Goal: Task Accomplishment & Management: Complete application form

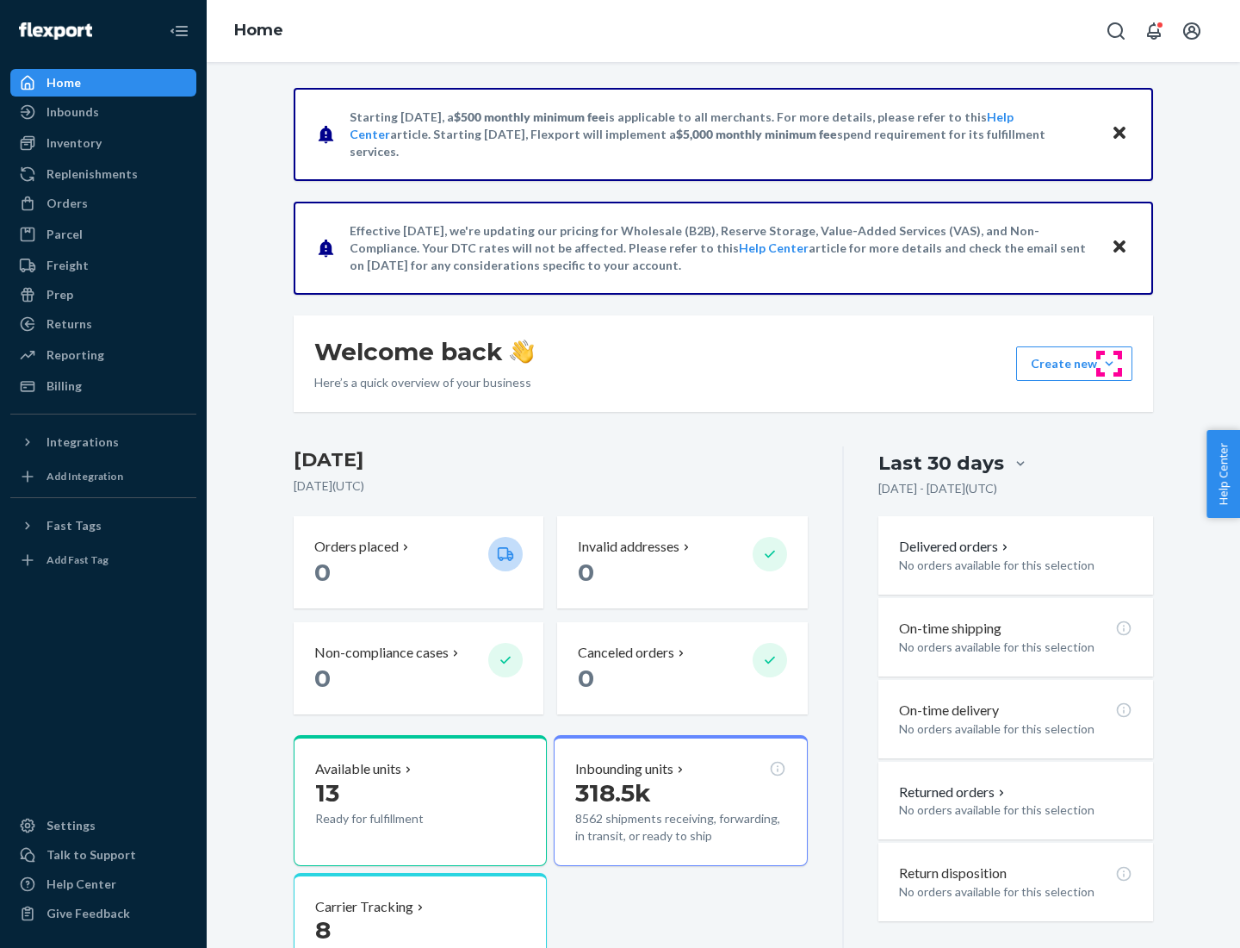
click at [1110, 364] on button "Create new Create new inbound Create new order Create new product" at bounding box center [1074, 363] width 116 height 34
click at [103, 112] on div "Inbounds" at bounding box center [103, 112] width 183 height 24
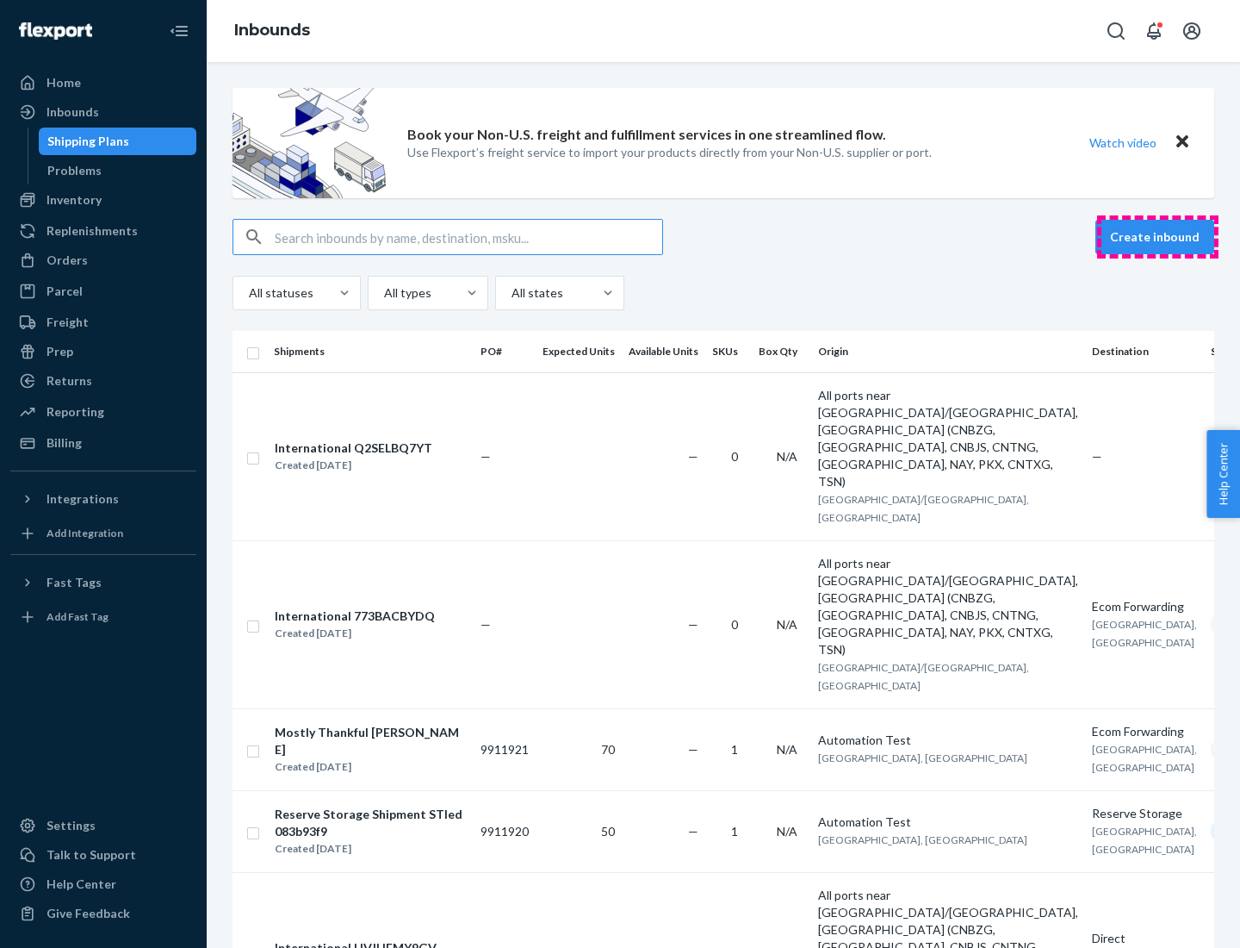
click at [1158, 237] on button "Create inbound" at bounding box center [1155, 237] width 119 height 34
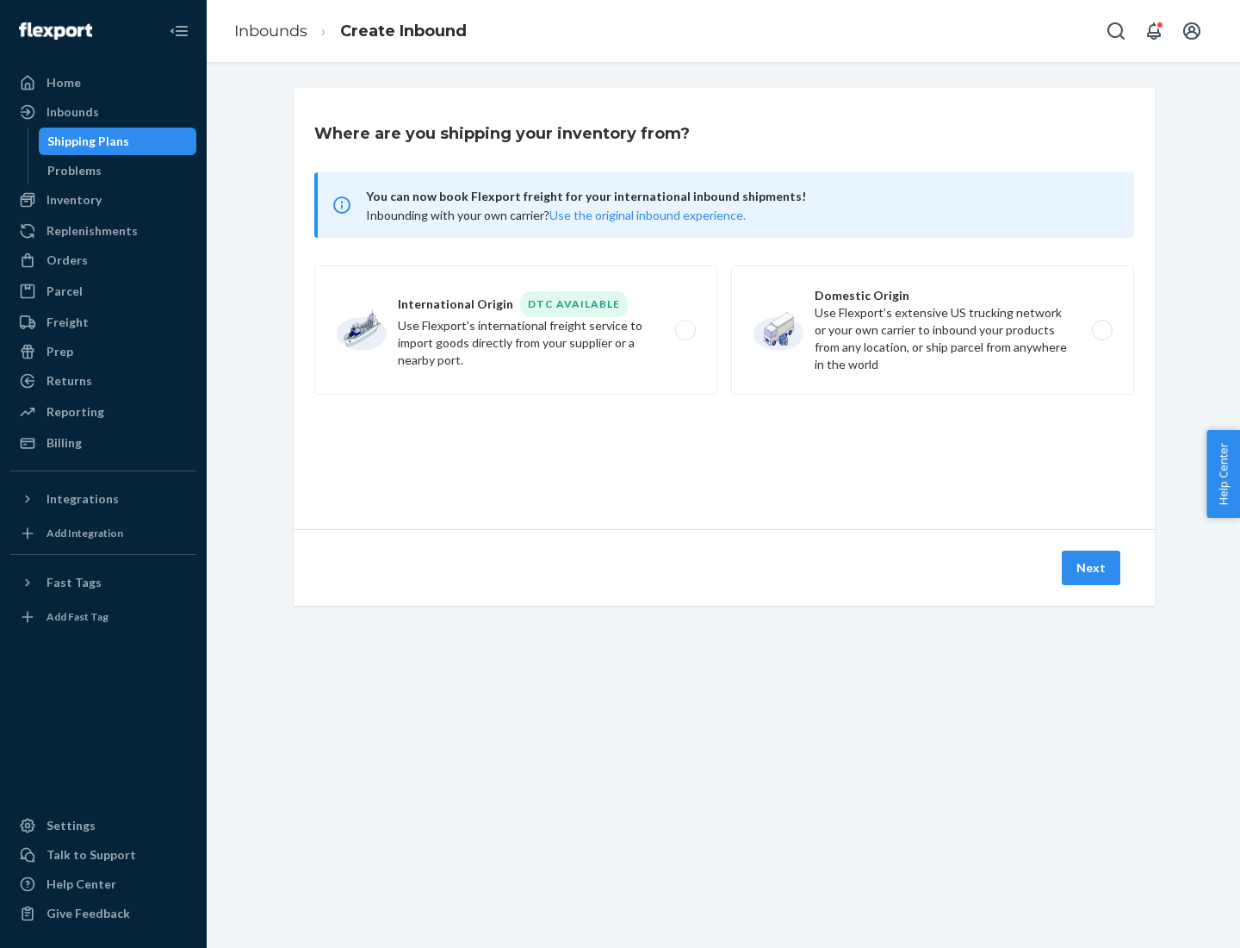
click at [933, 330] on label "Domestic Origin Use Flexport’s extensive US trucking network or your own carrie…" at bounding box center [932, 329] width 403 height 129
click at [1102, 330] on input "Domestic Origin Use Flexport’s extensive US trucking network or your own carrie…" at bounding box center [1107, 330] width 11 height 11
radio input "true"
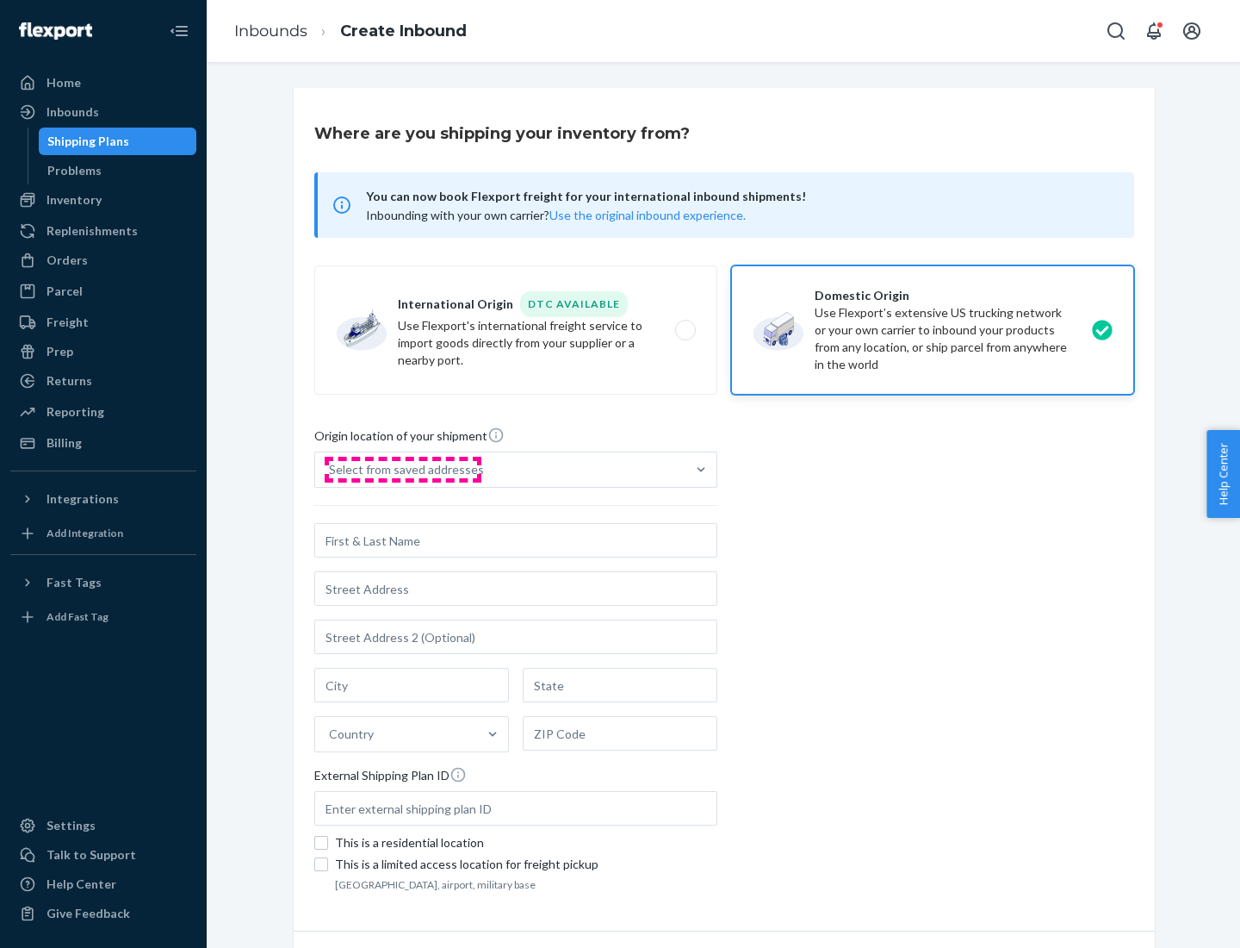
click at [402, 469] on div "Select from saved addresses" at bounding box center [406, 469] width 155 height 17
click at [331, 469] on input "Select from saved addresses" at bounding box center [330, 469] width 2 height 17
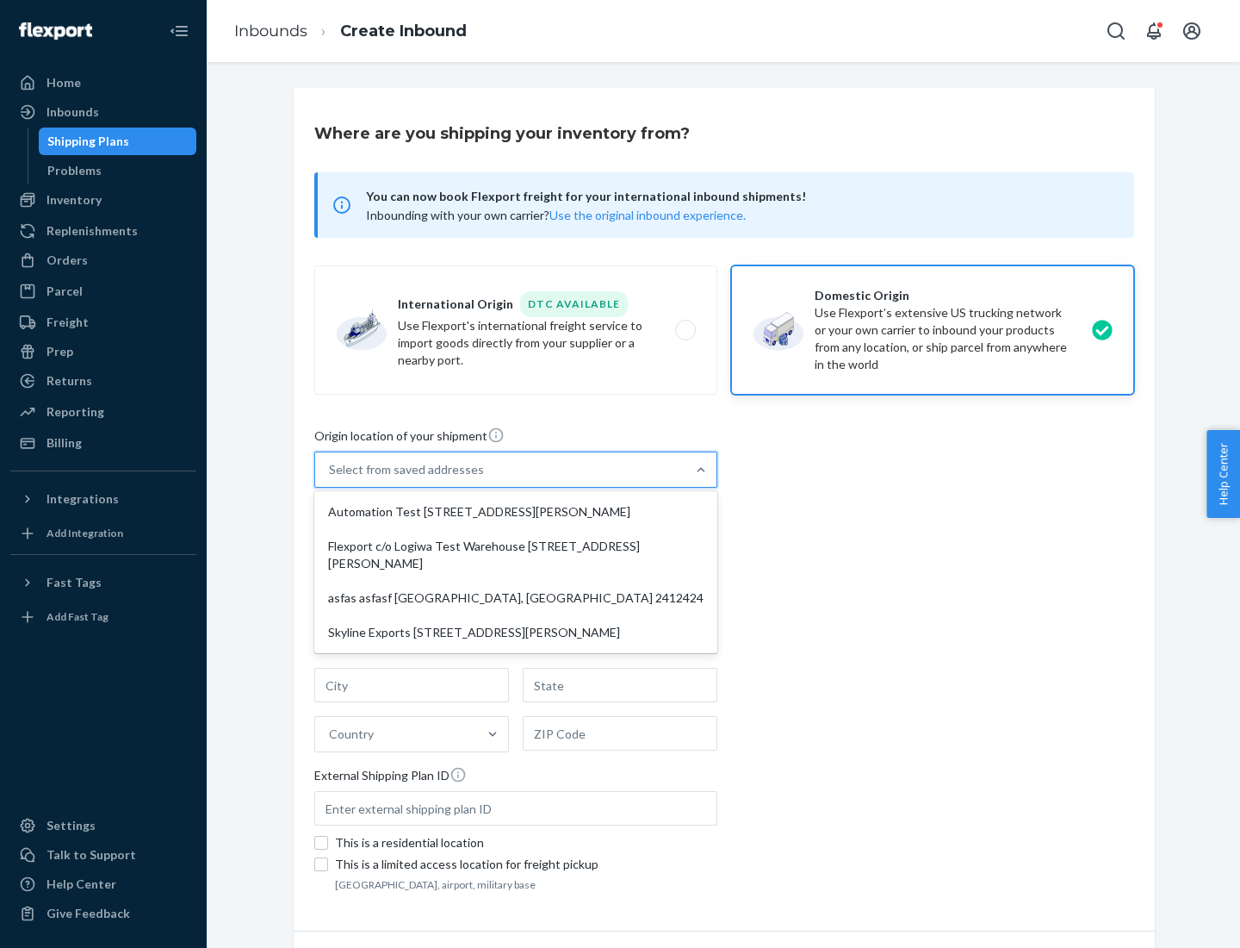
scroll to position [7, 0]
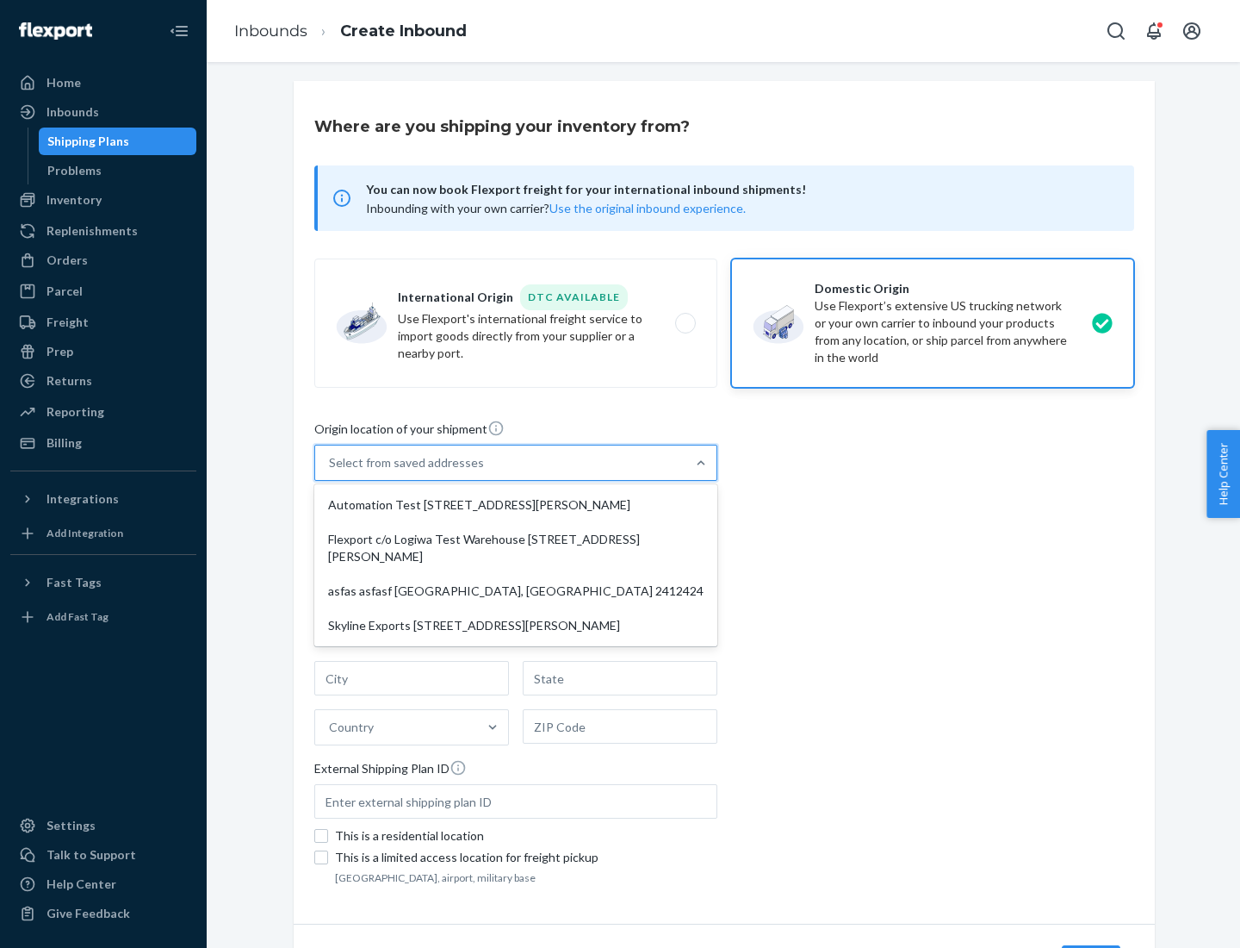
click at [516, 505] on div "Automation Test [STREET_ADDRESS][PERSON_NAME]" at bounding box center [516, 505] width 396 height 34
click at [331, 471] on input "option Automation Test [STREET_ADDRESS][PERSON_NAME] focused, 1 of 4. 4 results…" at bounding box center [330, 462] width 2 height 17
type input "Automation Test"
type input "9th Floor"
type input "[GEOGRAPHIC_DATA]"
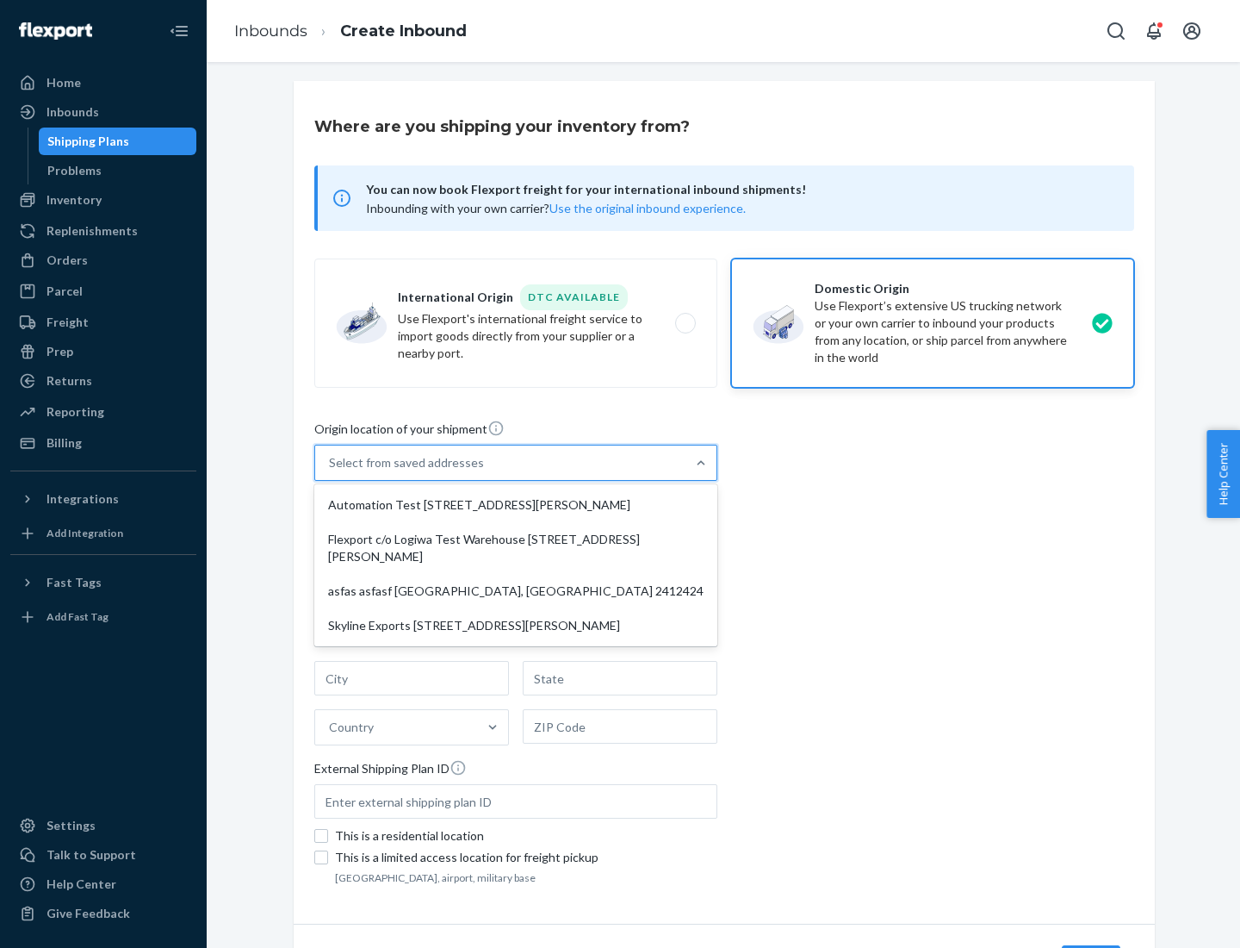
type input "CA"
type input "94104"
type input "[STREET_ADDRESS][PERSON_NAME]"
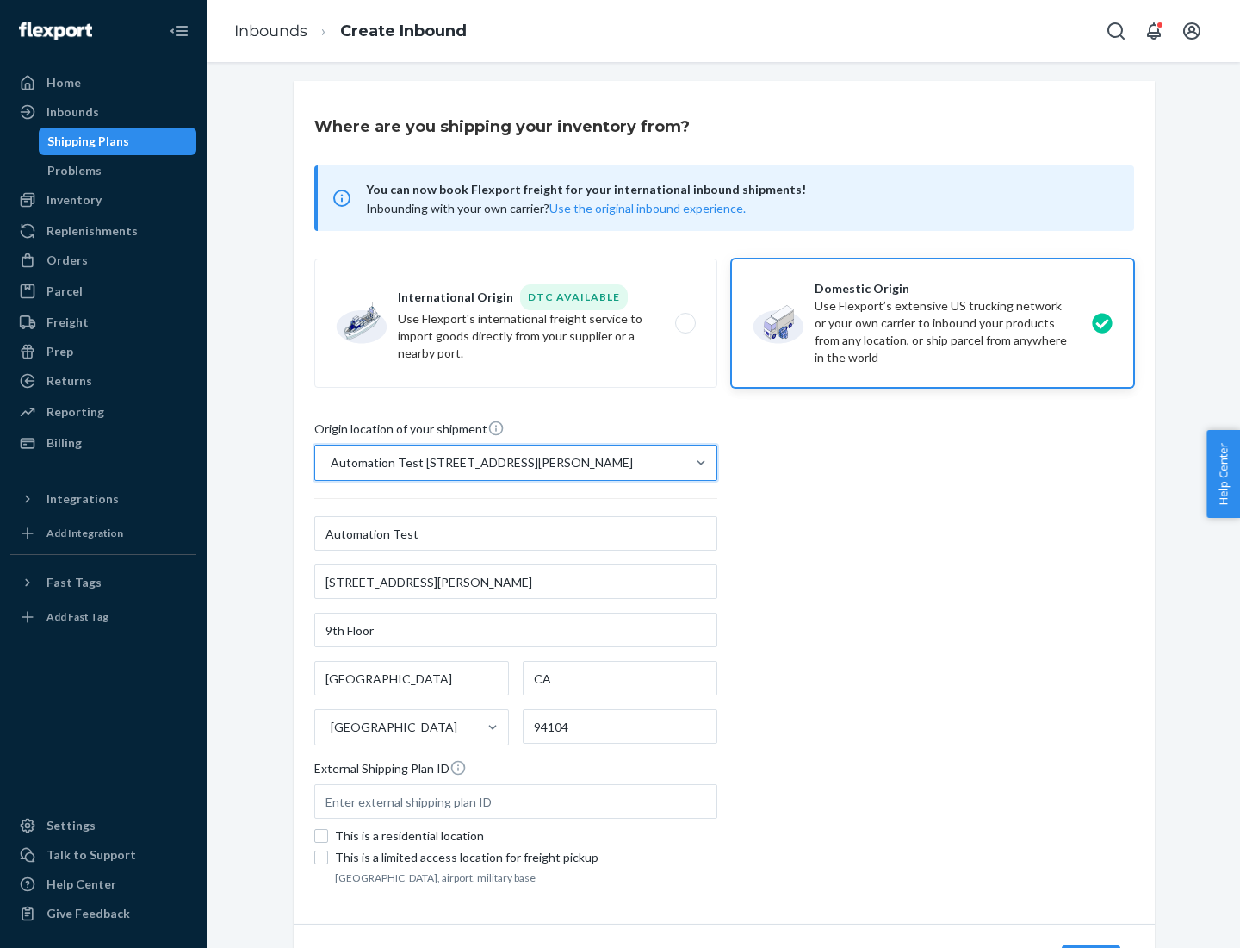
scroll to position [101, 0]
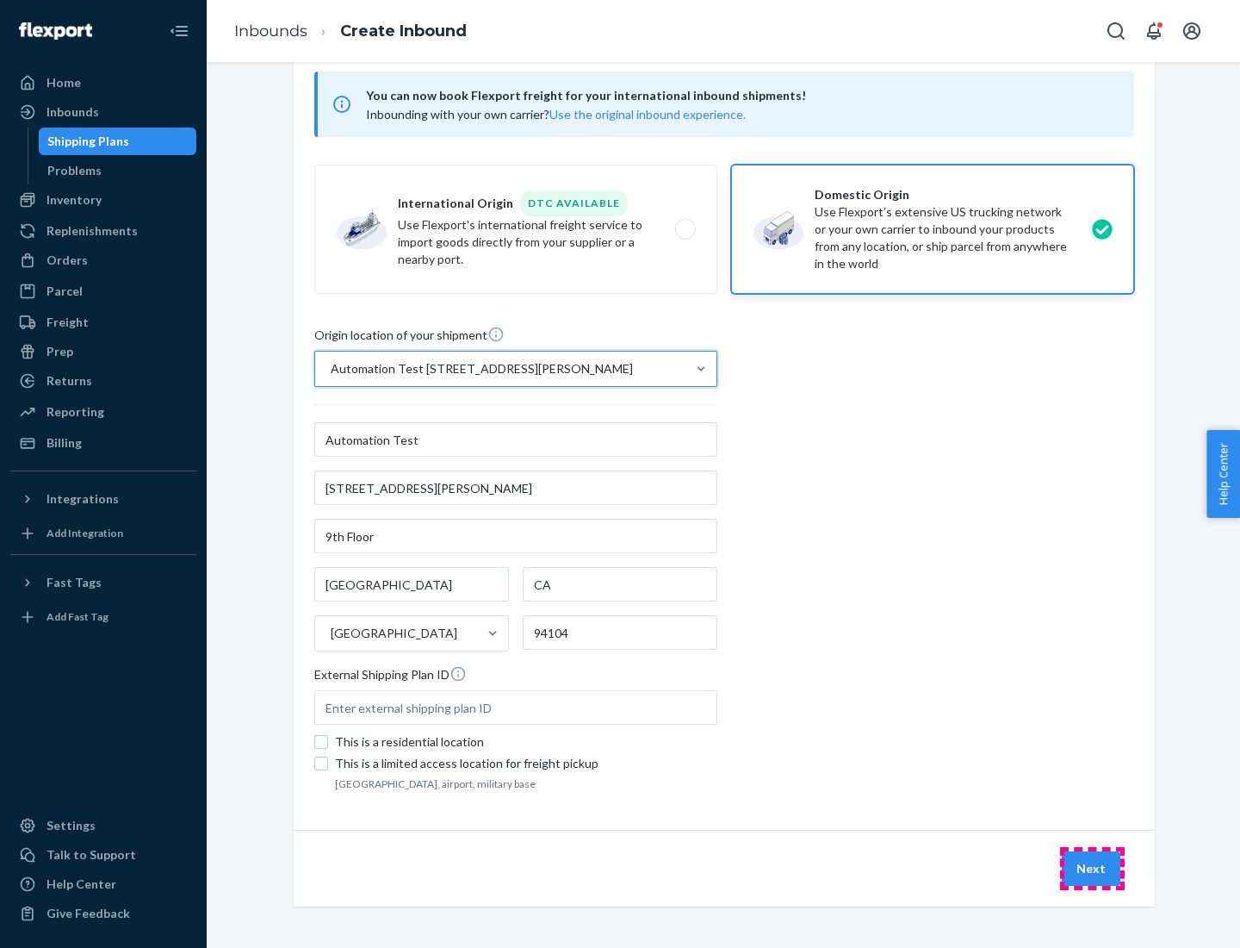
click at [1092, 868] on button "Next" at bounding box center [1091, 868] width 59 height 34
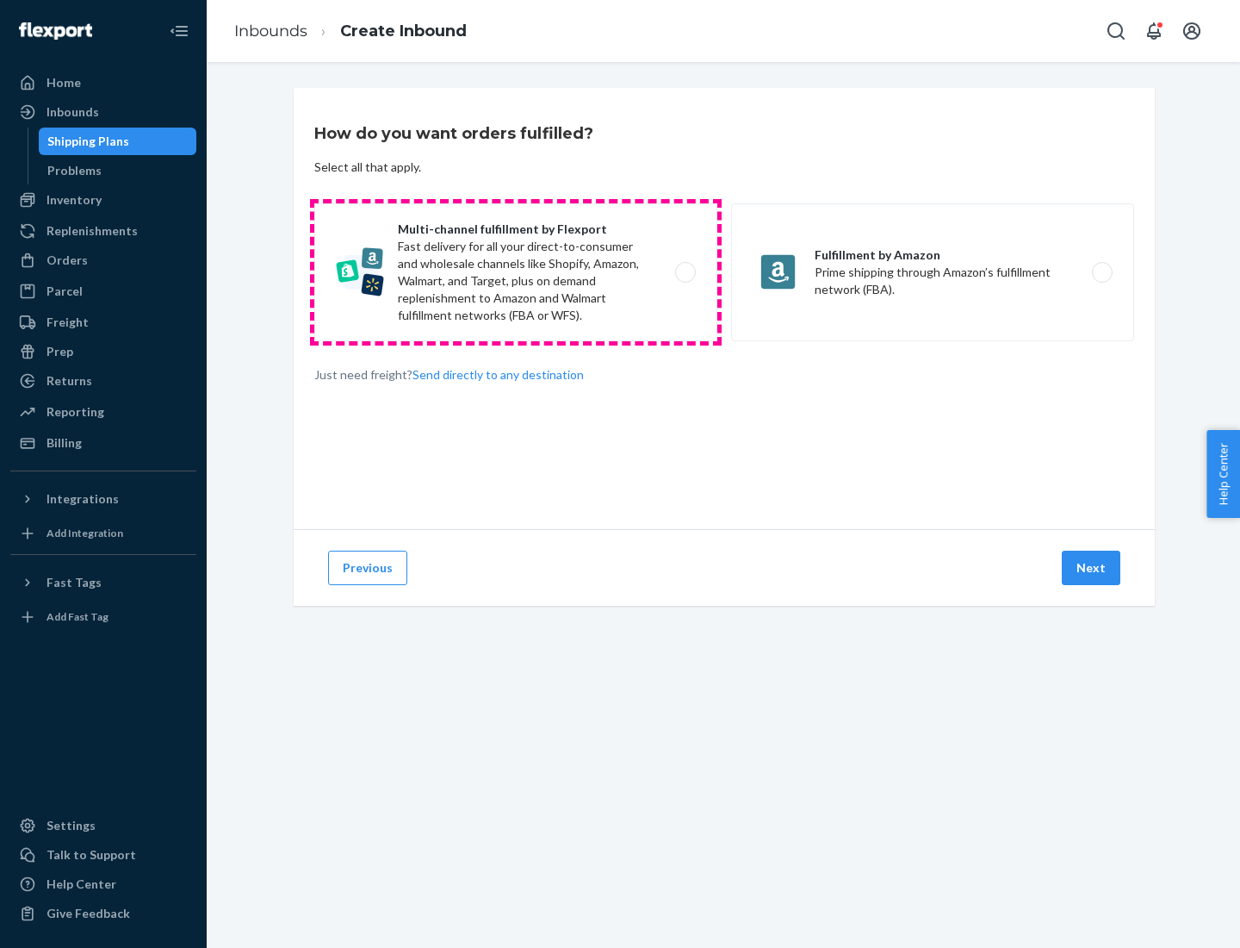
click at [516, 272] on label "Multi-channel fulfillment by Flexport Fast delivery for all your direct-to-cons…" at bounding box center [515, 272] width 403 height 138
click at [685, 272] on input "Multi-channel fulfillment by Flexport Fast delivery for all your direct-to-cons…" at bounding box center [690, 272] width 11 height 11
radio input "true"
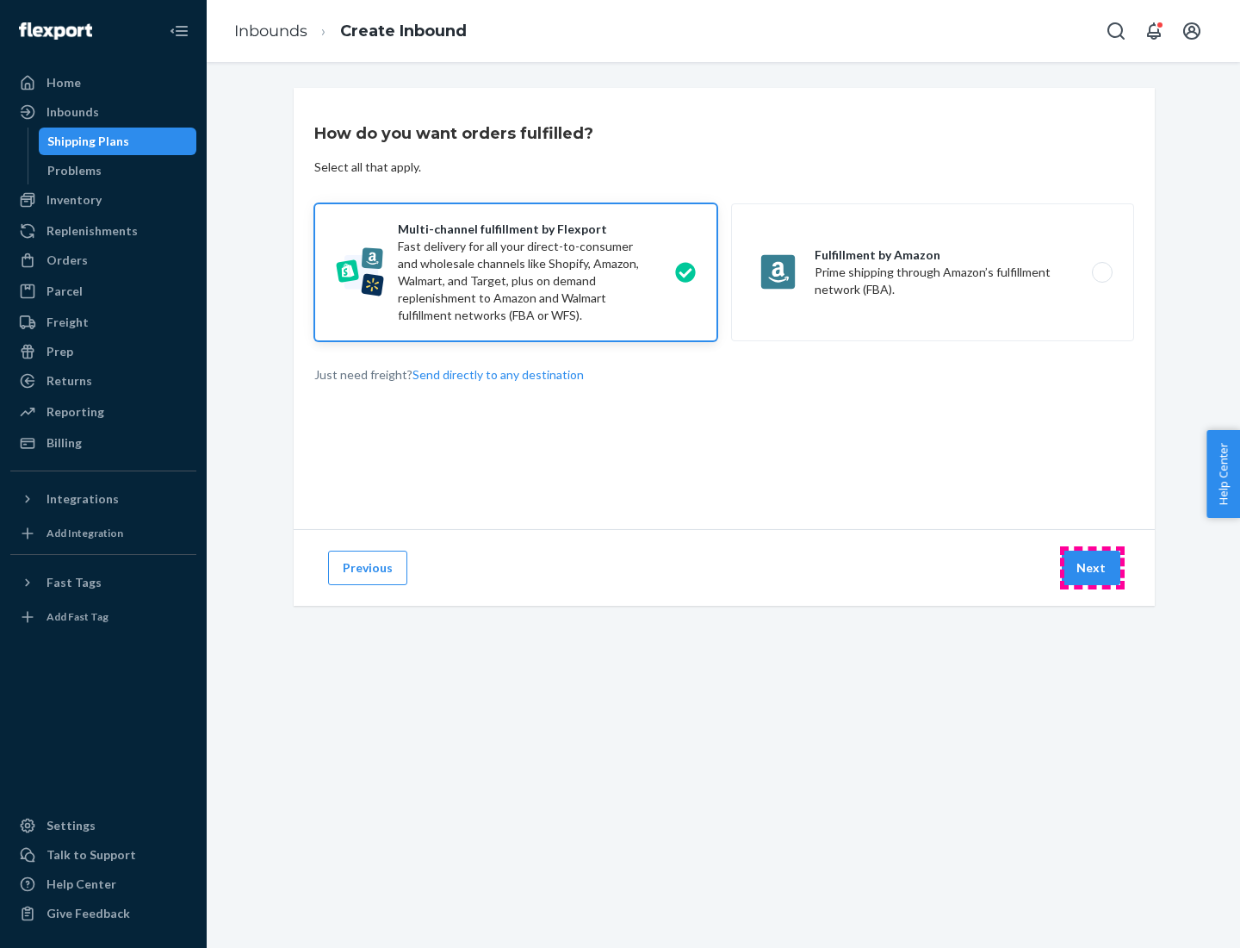
click at [1092, 568] on button "Next" at bounding box center [1091, 567] width 59 height 34
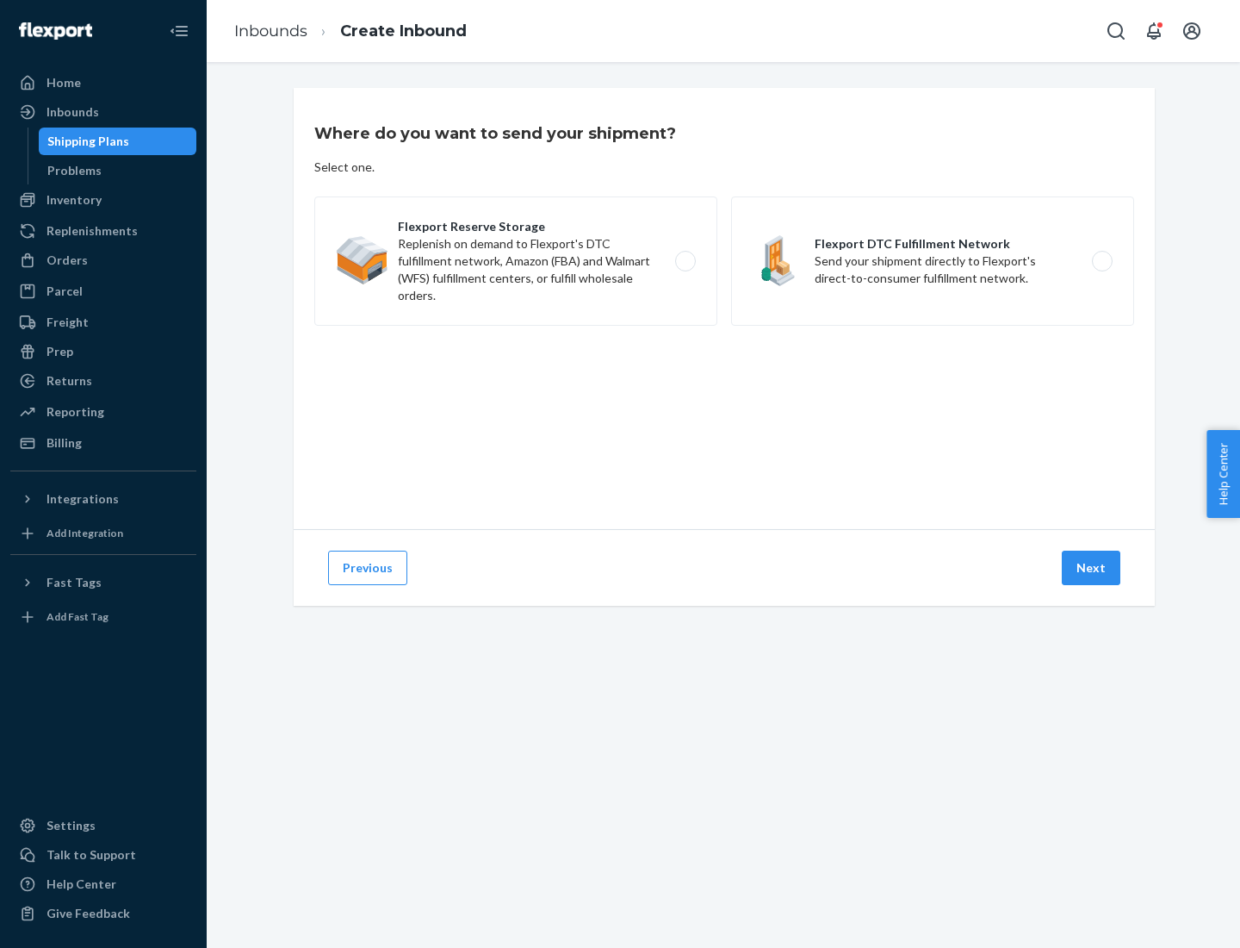
click at [933, 261] on label "Flexport DTC Fulfillment Network Send your shipment directly to Flexport's dire…" at bounding box center [932, 260] width 403 height 129
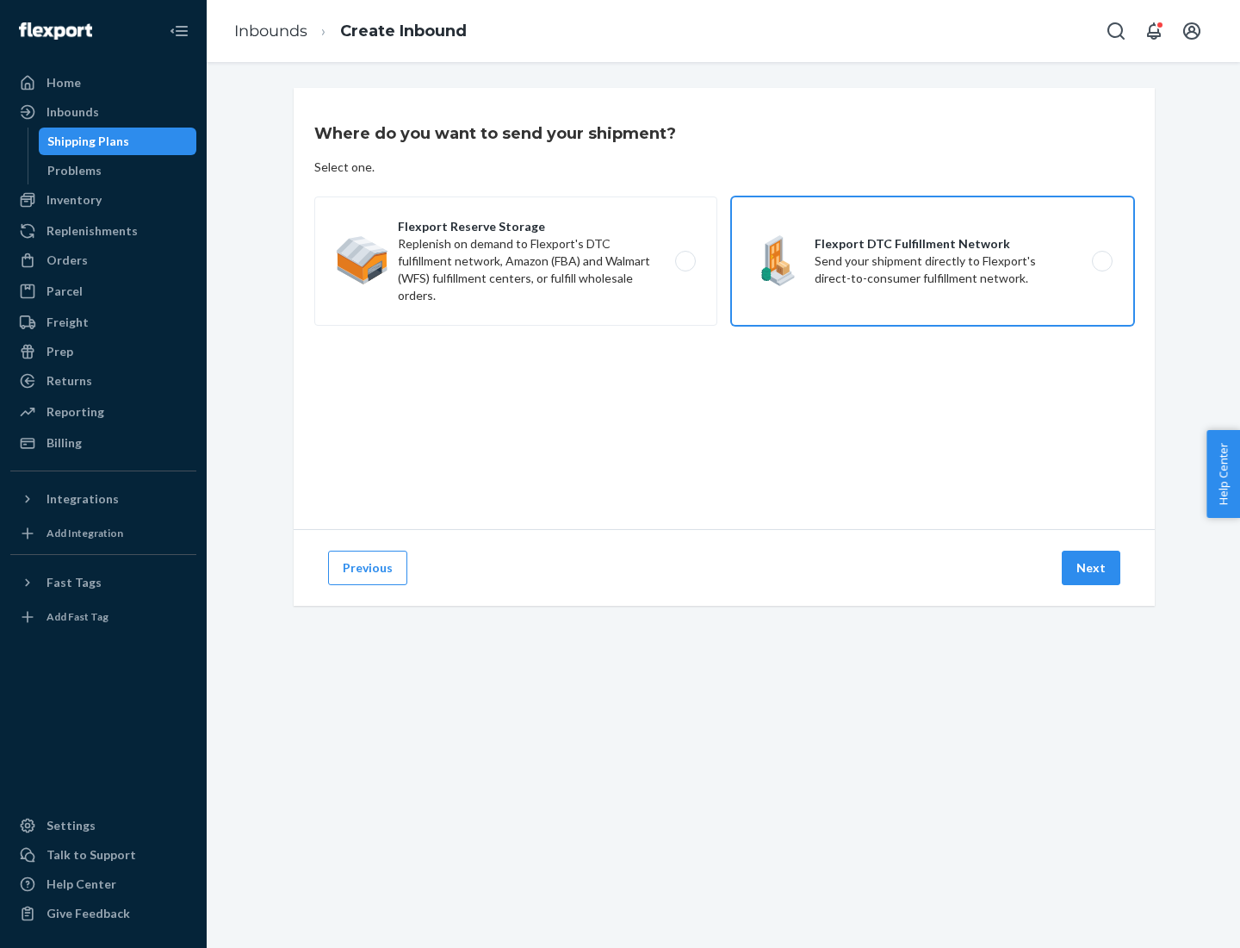
click at [1102, 261] on input "Flexport DTC Fulfillment Network Send your shipment directly to Flexport's dire…" at bounding box center [1107, 261] width 11 height 11
radio input "true"
click at [1092, 568] on button "Next" at bounding box center [1091, 567] width 59 height 34
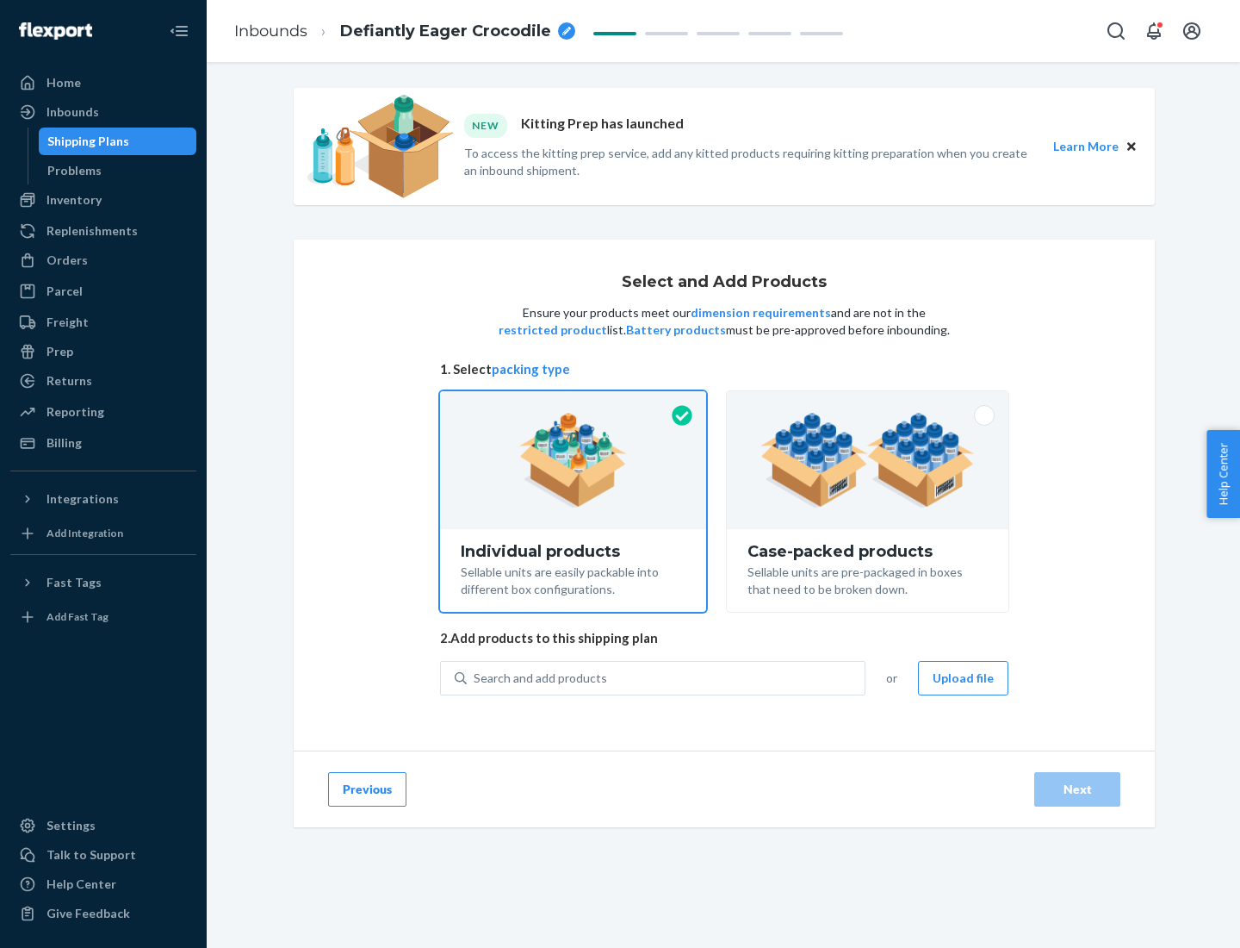
click at [868, 460] on img at bounding box center [868, 460] width 214 height 95
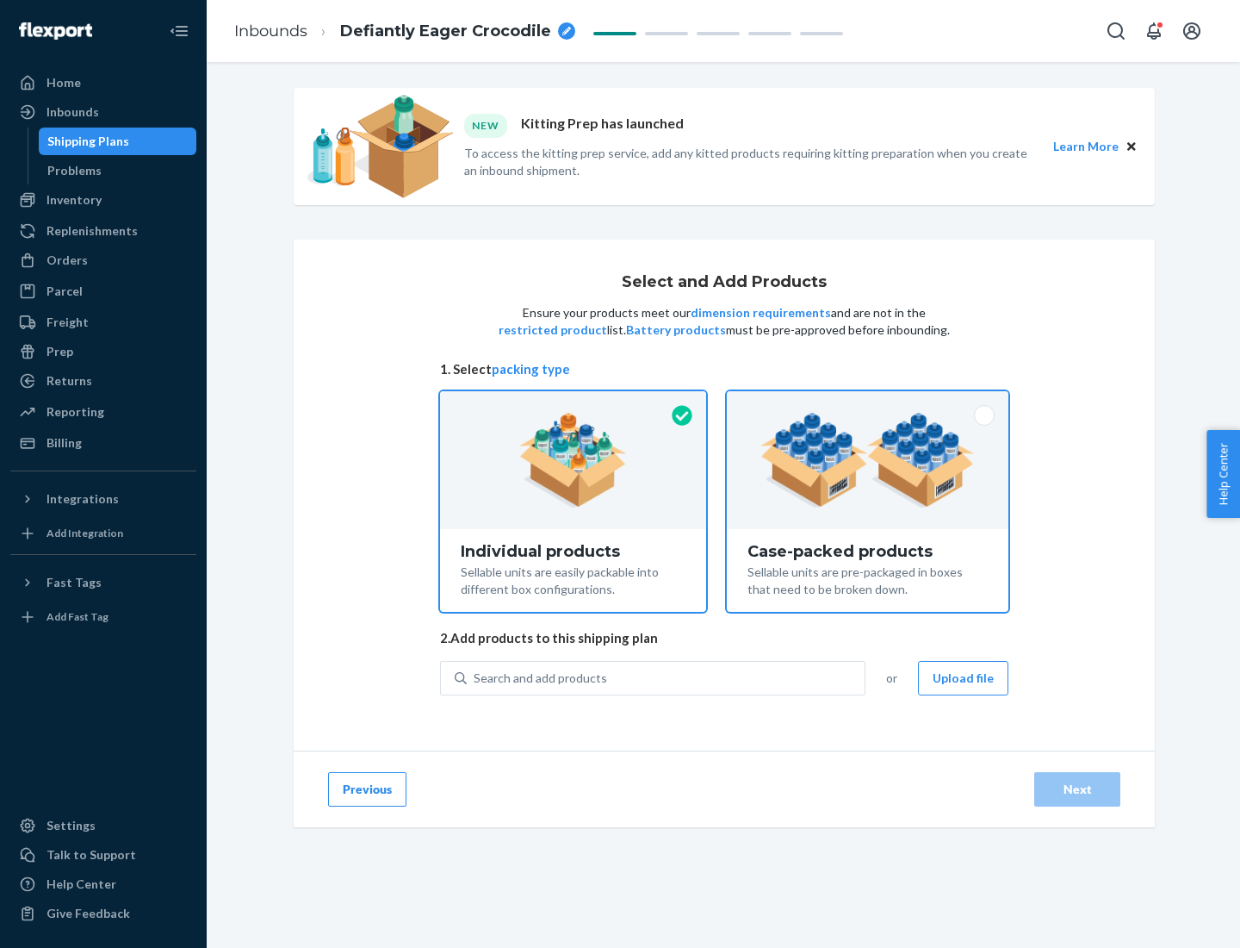
click at [868, 402] on input "Case-packed products Sellable units are pre-packaged in boxes that need to be b…" at bounding box center [867, 396] width 11 height 11
radio input "true"
radio input "false"
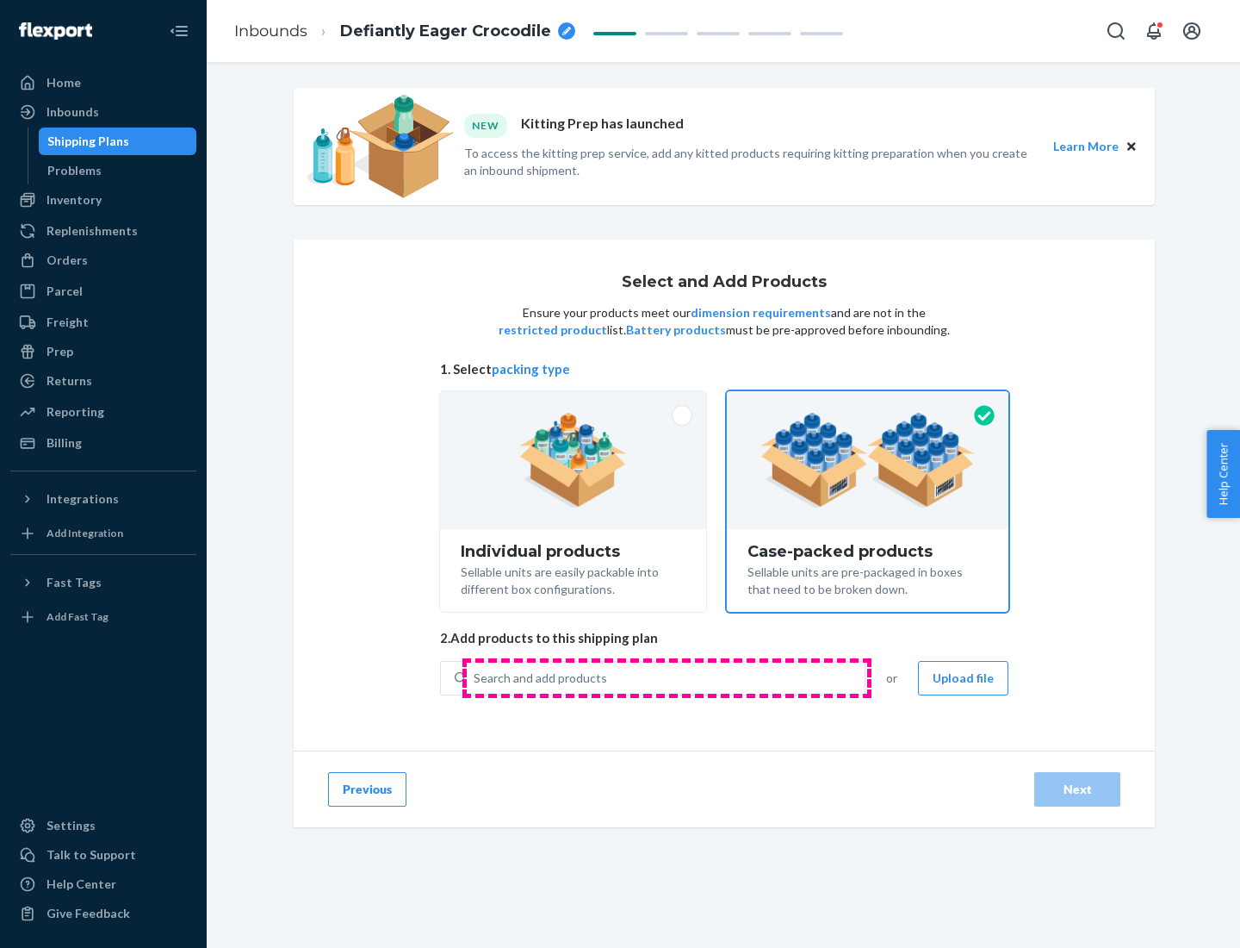
click at [667, 677] on div "Search and add products" at bounding box center [666, 677] width 398 height 31
click at [476, 677] on input "Search and add products" at bounding box center [475, 677] width 2 height 17
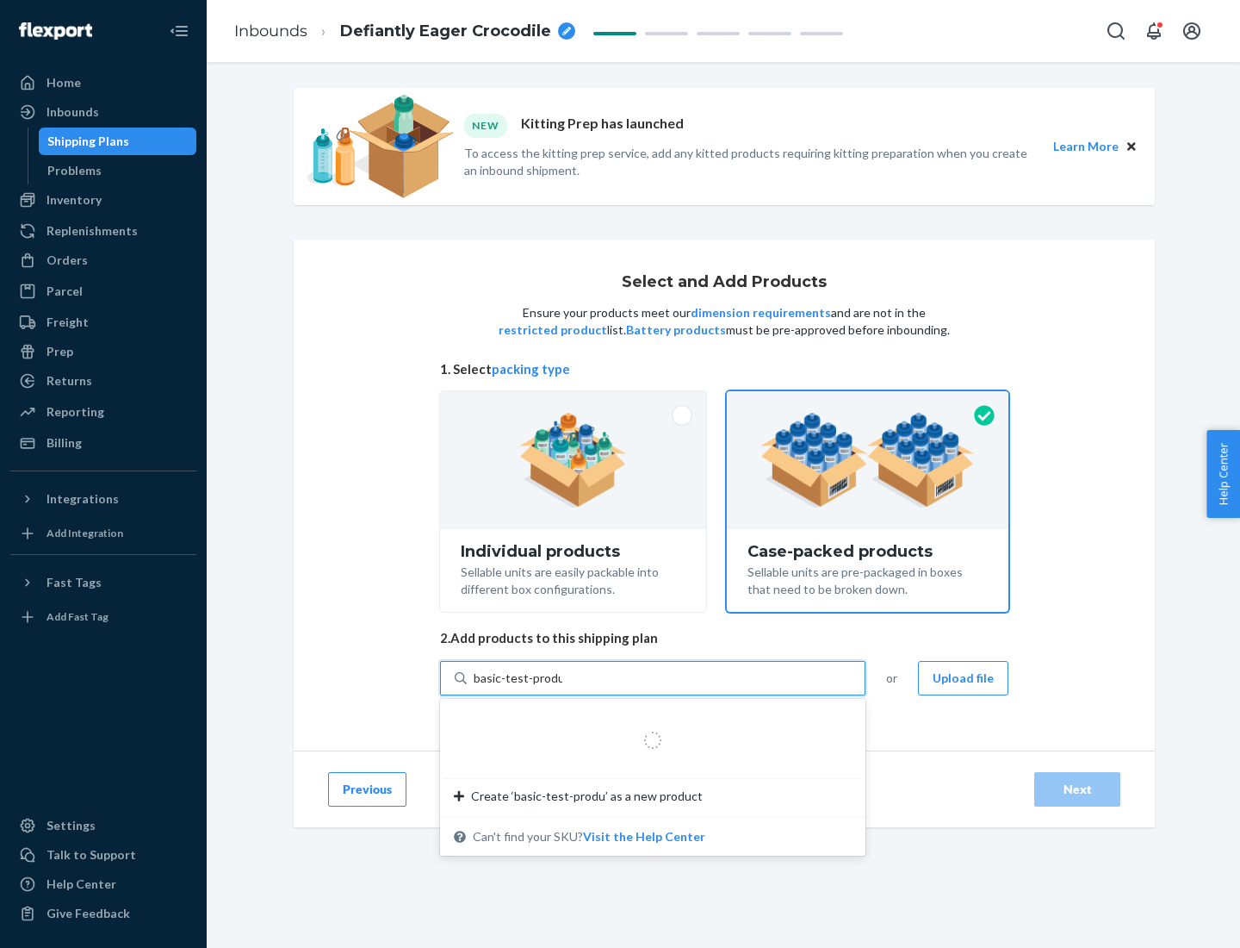
type input "basic-test-product-1"
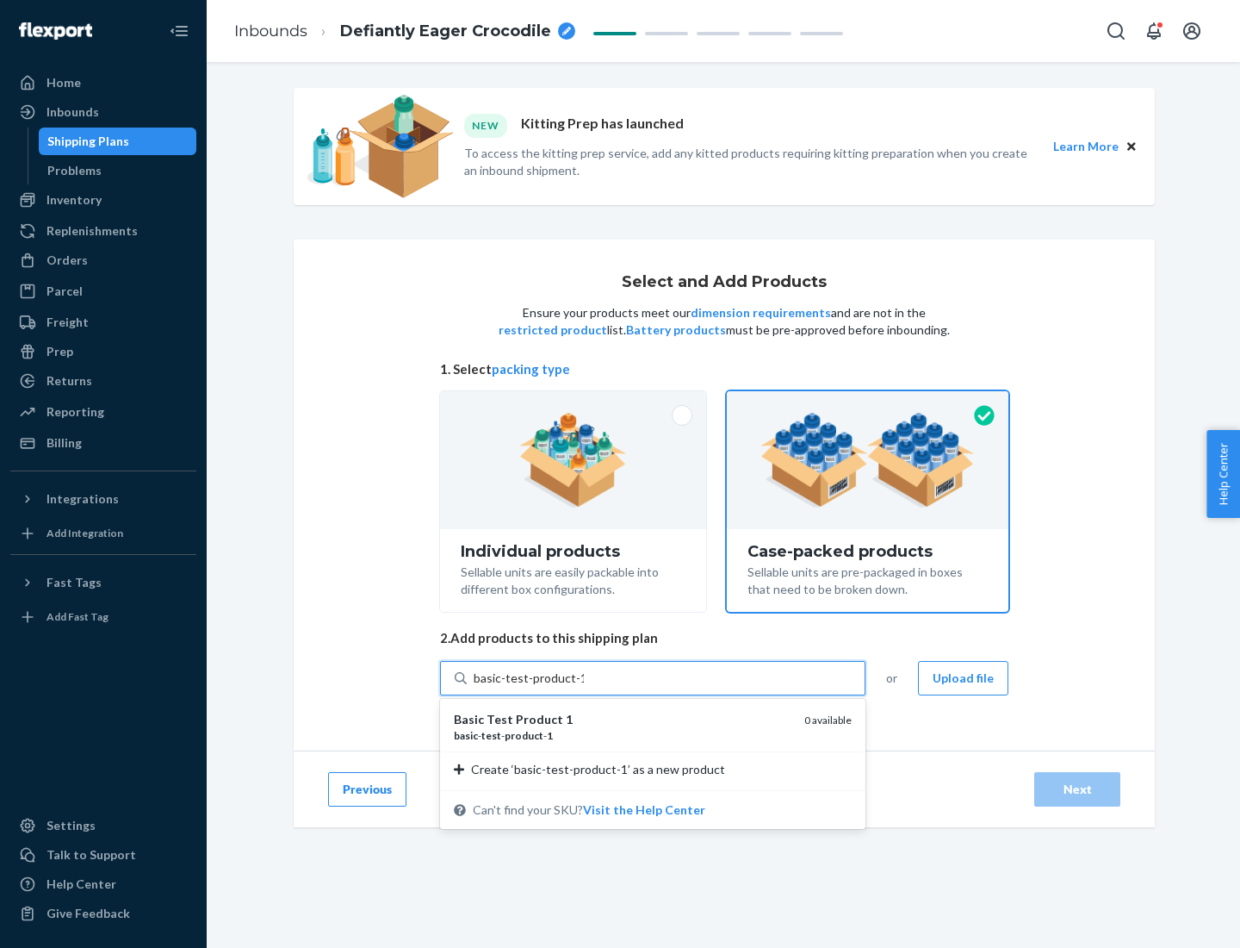
click at [623, 735] on div "basic - test - product - 1" at bounding box center [622, 735] width 337 height 15
click at [584, 687] on input "basic-test-product-1" at bounding box center [529, 677] width 110 height 17
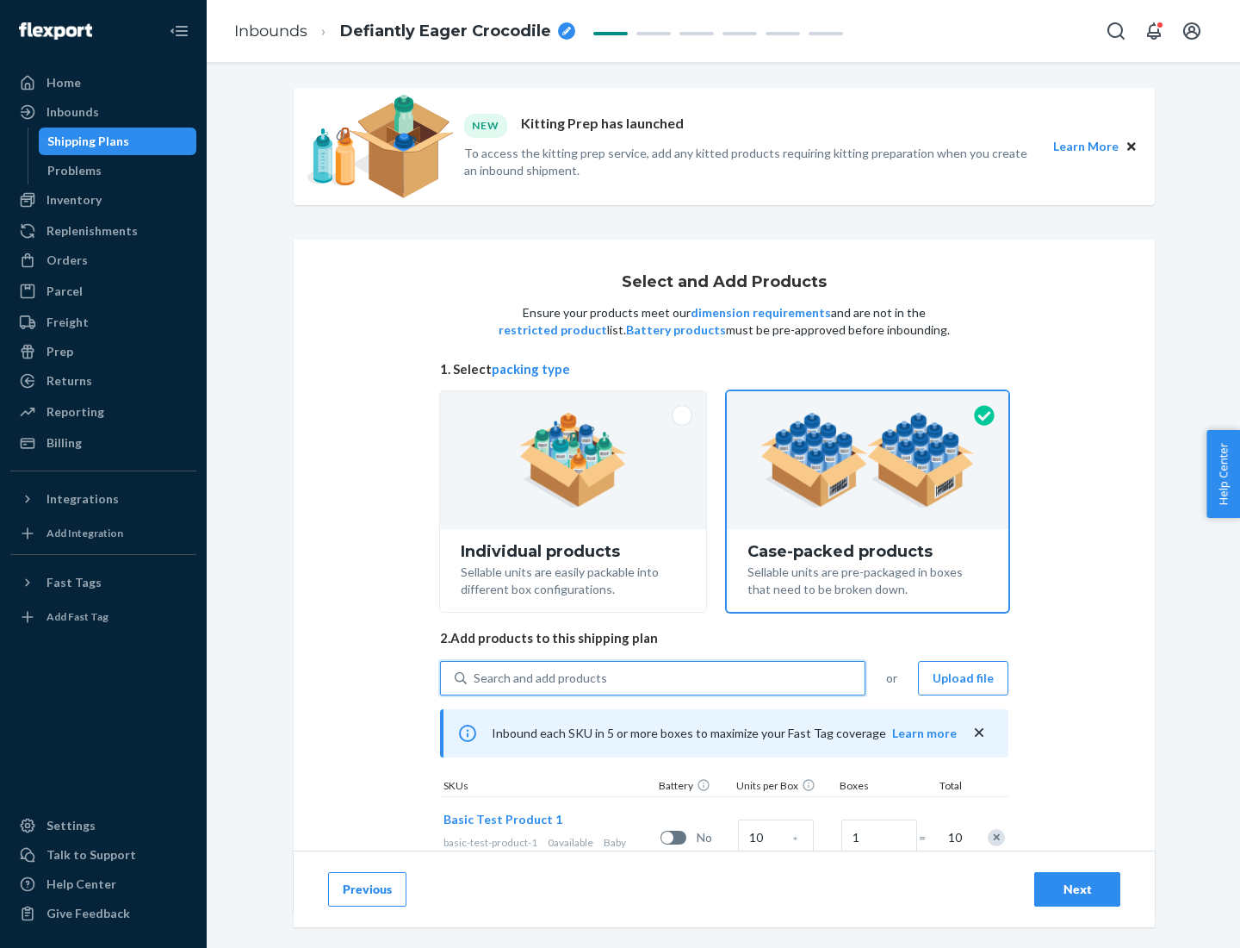
scroll to position [62, 0]
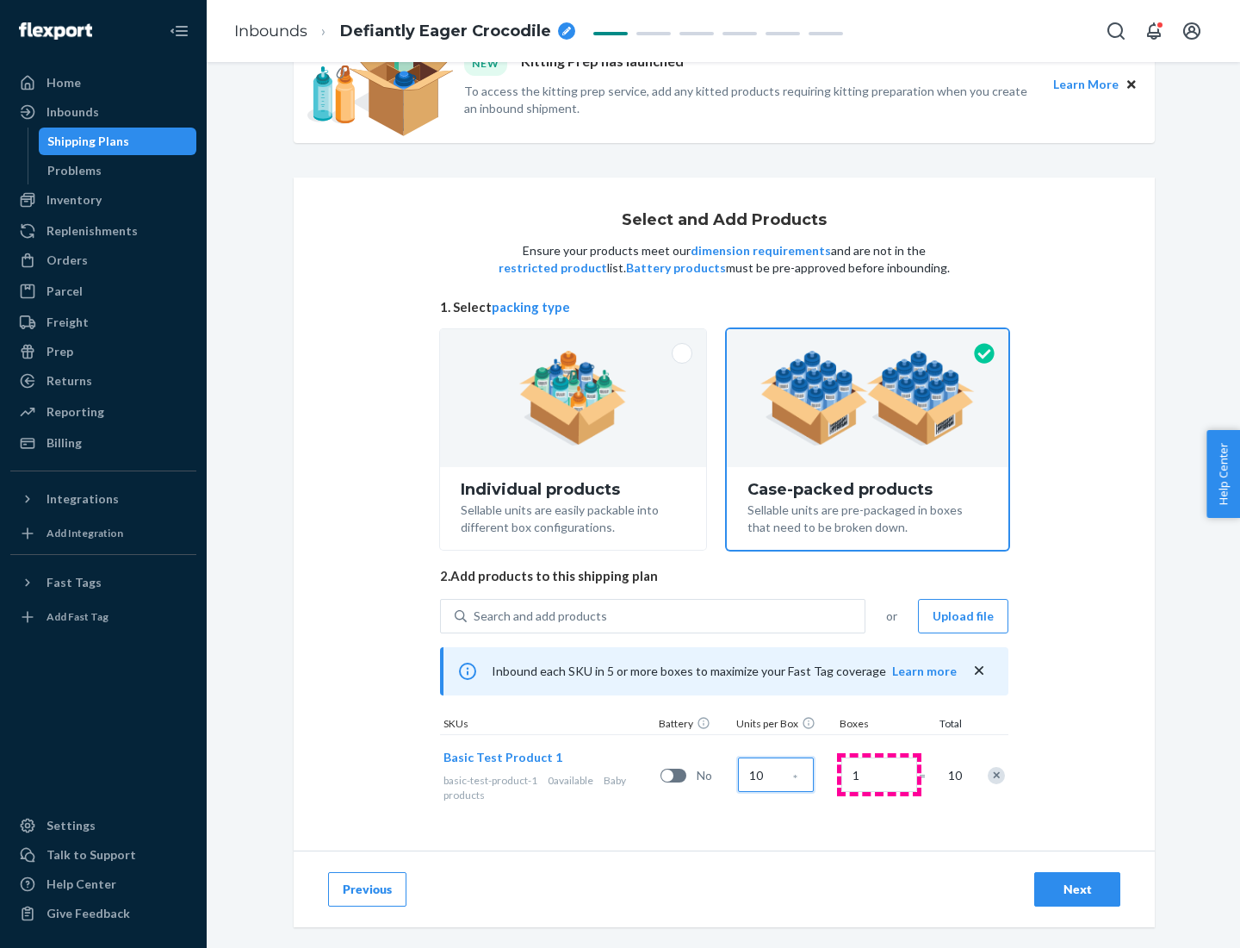
type input "10"
type input "7"
click at [1078, 889] on div "Next" at bounding box center [1077, 888] width 57 height 17
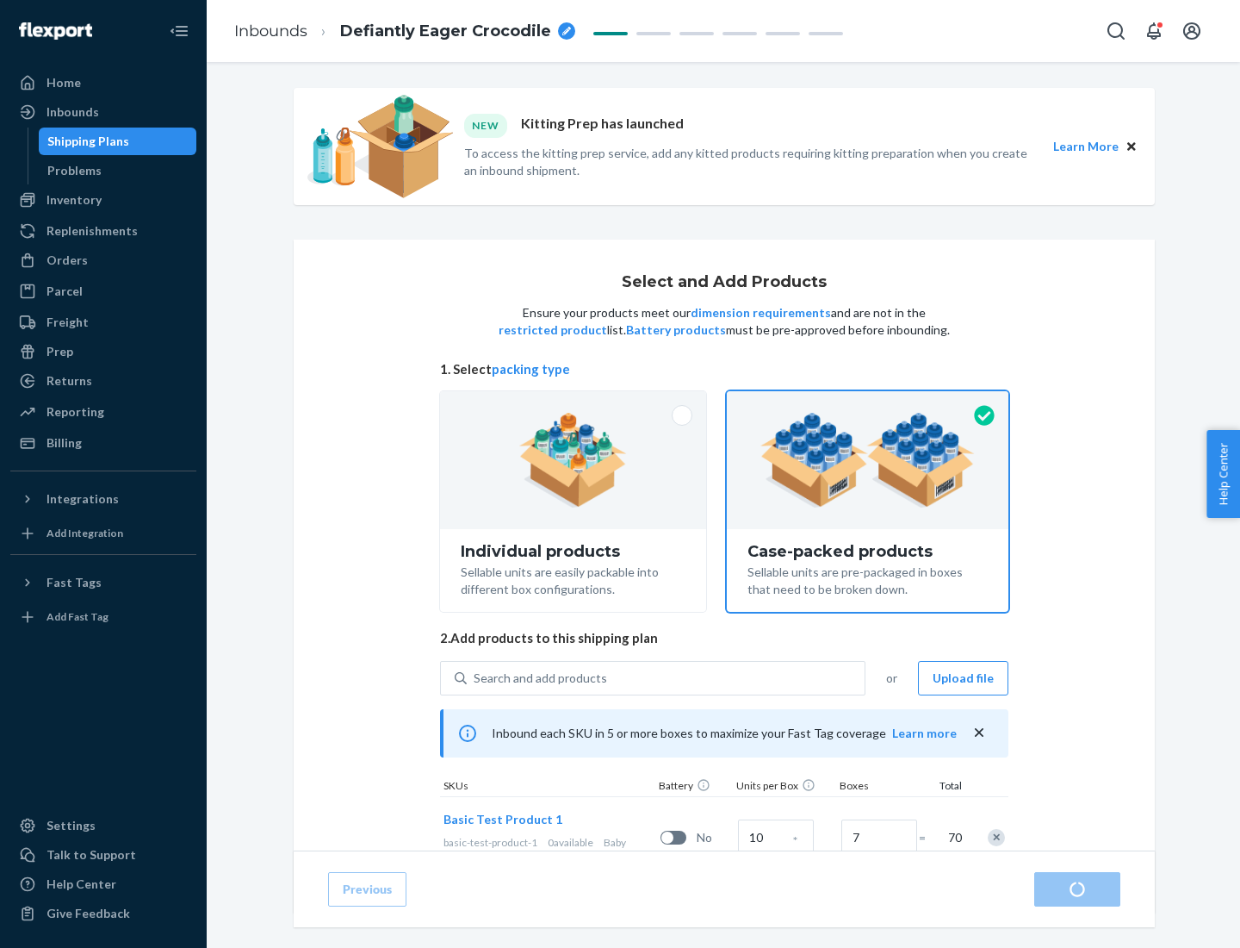
radio input "true"
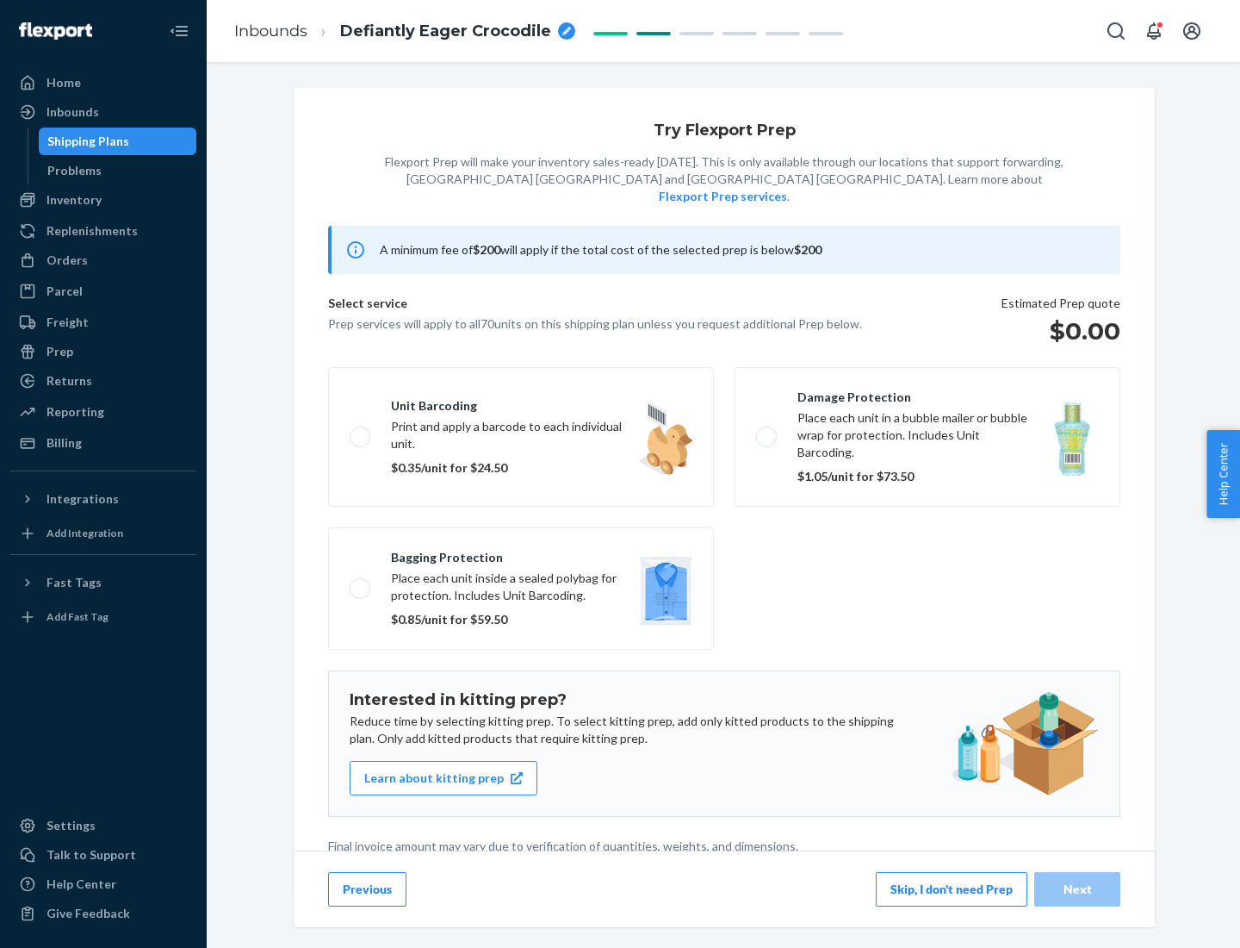
scroll to position [4, 0]
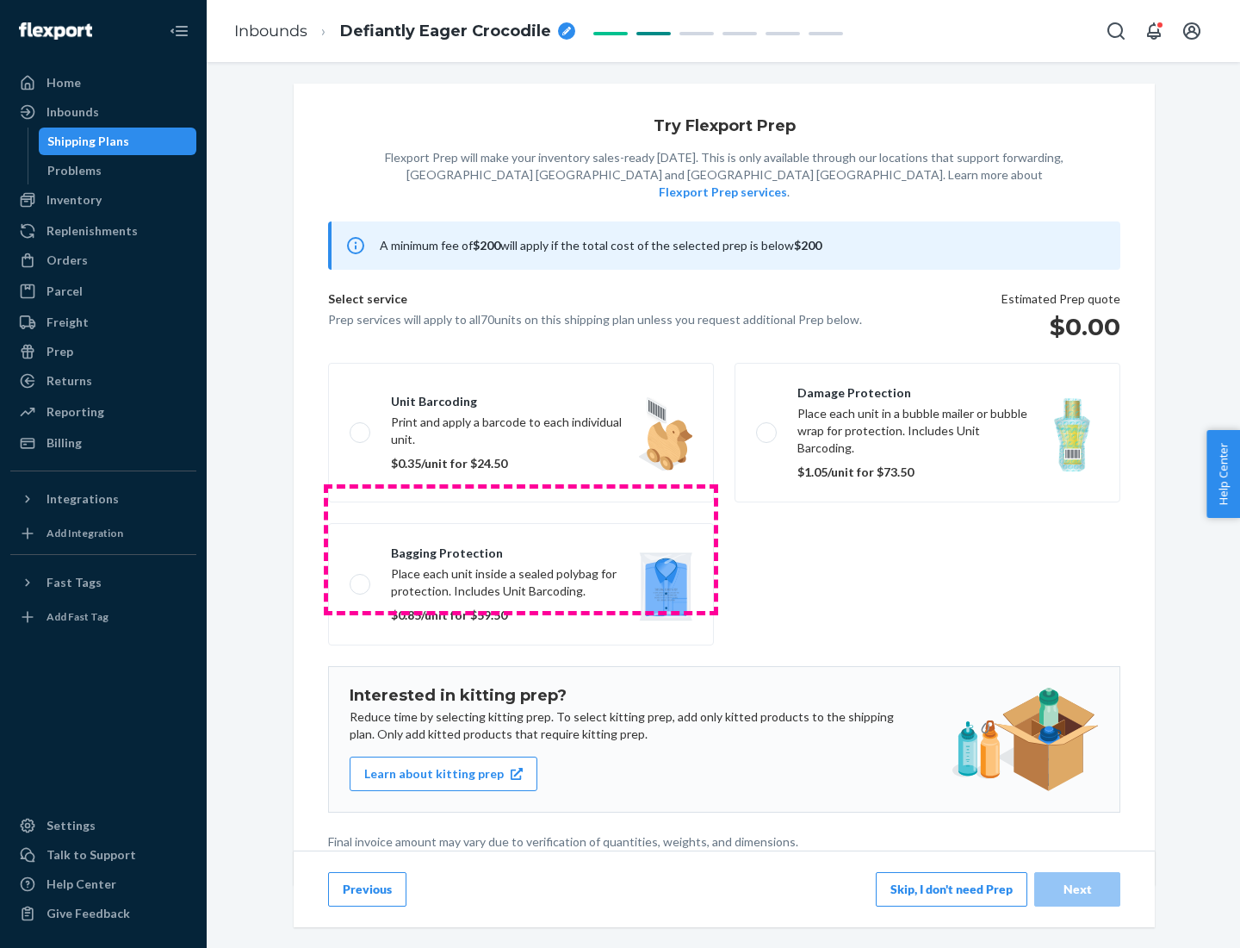
click at [521, 549] on label "Bagging protection Place each unit inside a sealed polybag for protection. Incl…" at bounding box center [521, 584] width 386 height 122
click at [361, 578] on input "Bagging protection Place each unit inside a sealed polybag for protection. Incl…" at bounding box center [355, 583] width 11 height 11
checkbox input "true"
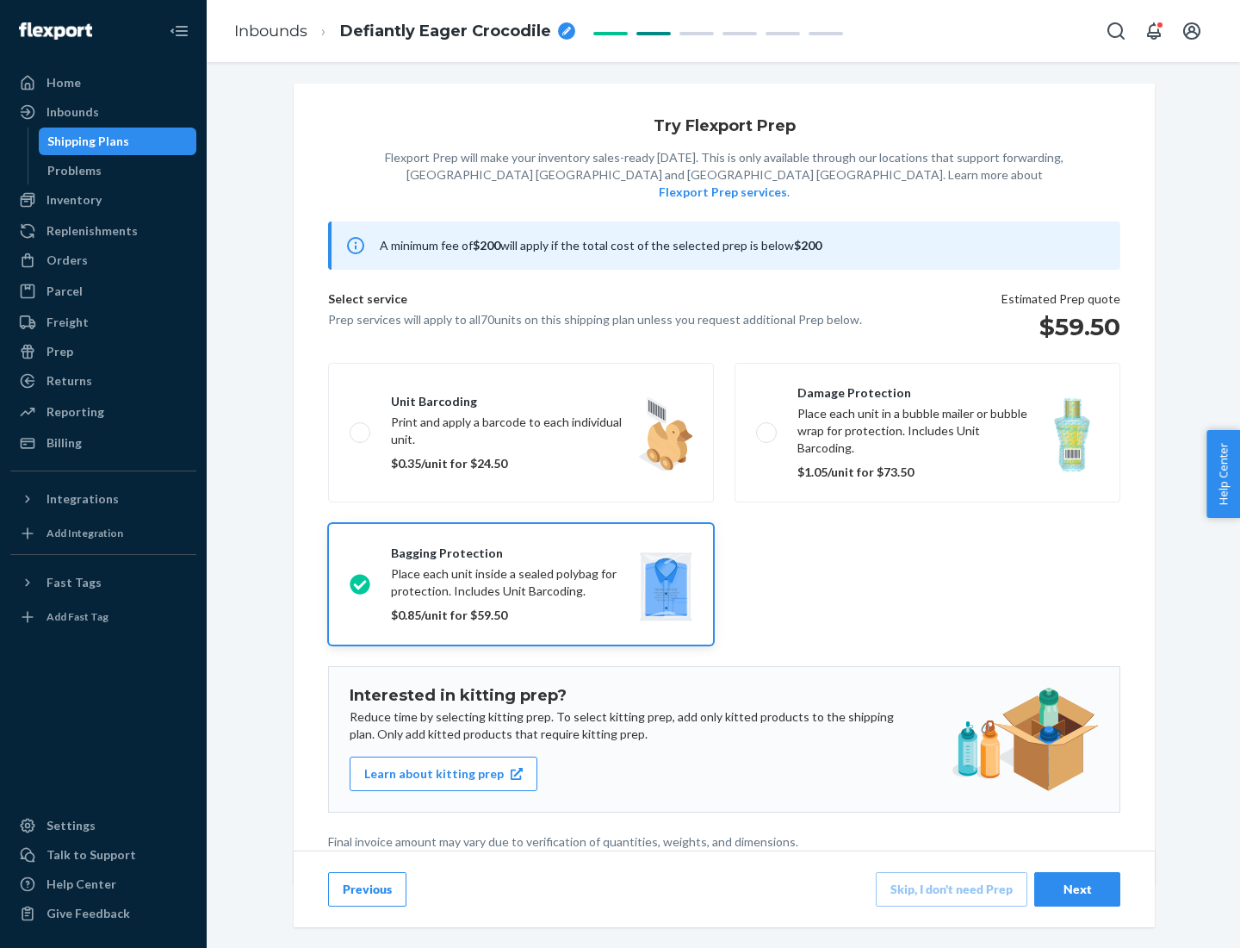
click at [1078, 888] on div "Next" at bounding box center [1077, 888] width 57 height 17
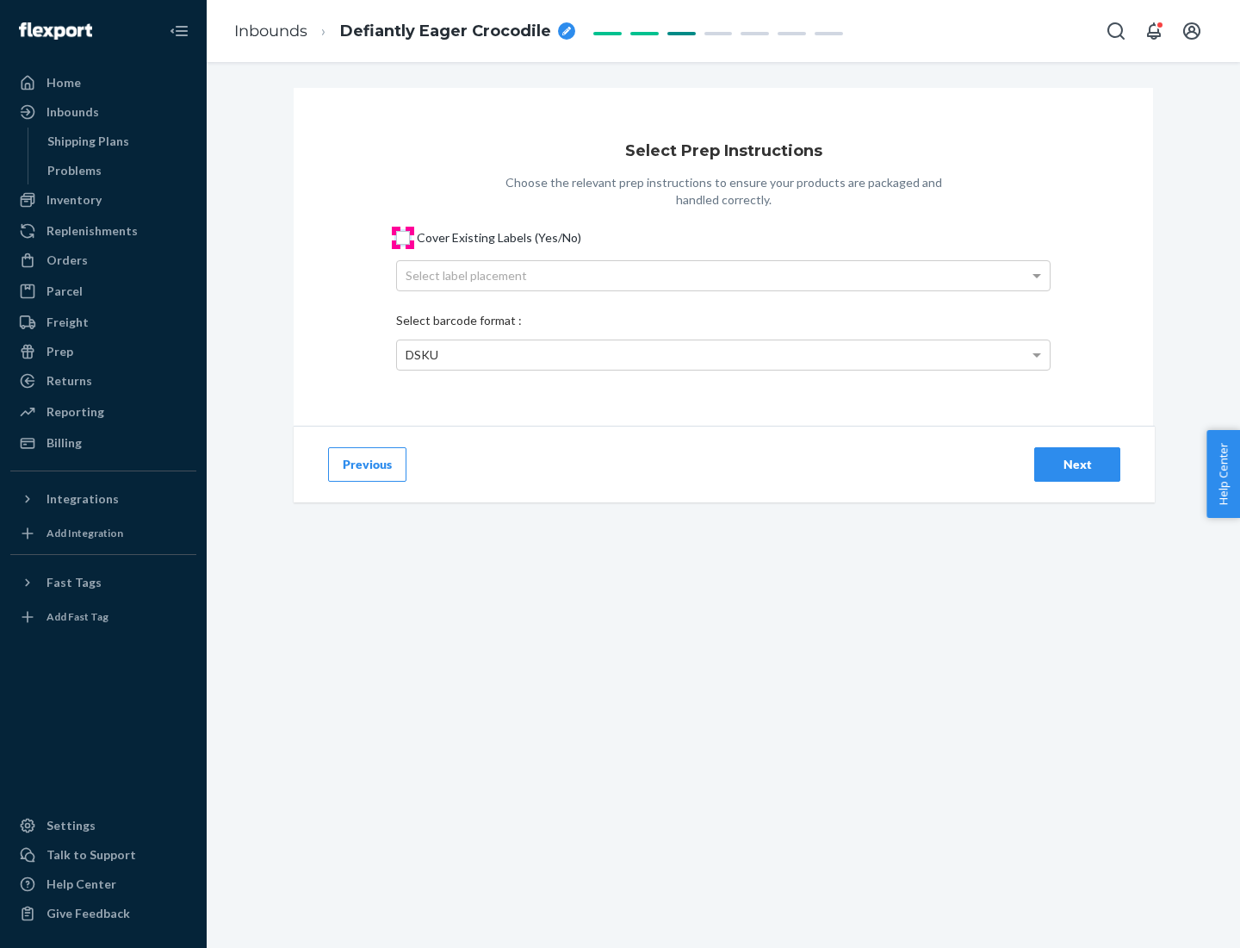
click at [403, 237] on input "Cover Existing Labels (Yes/No)" at bounding box center [403, 238] width 14 height 14
checkbox input "true"
click at [724, 275] on div "Select label placement" at bounding box center [723, 275] width 653 height 29
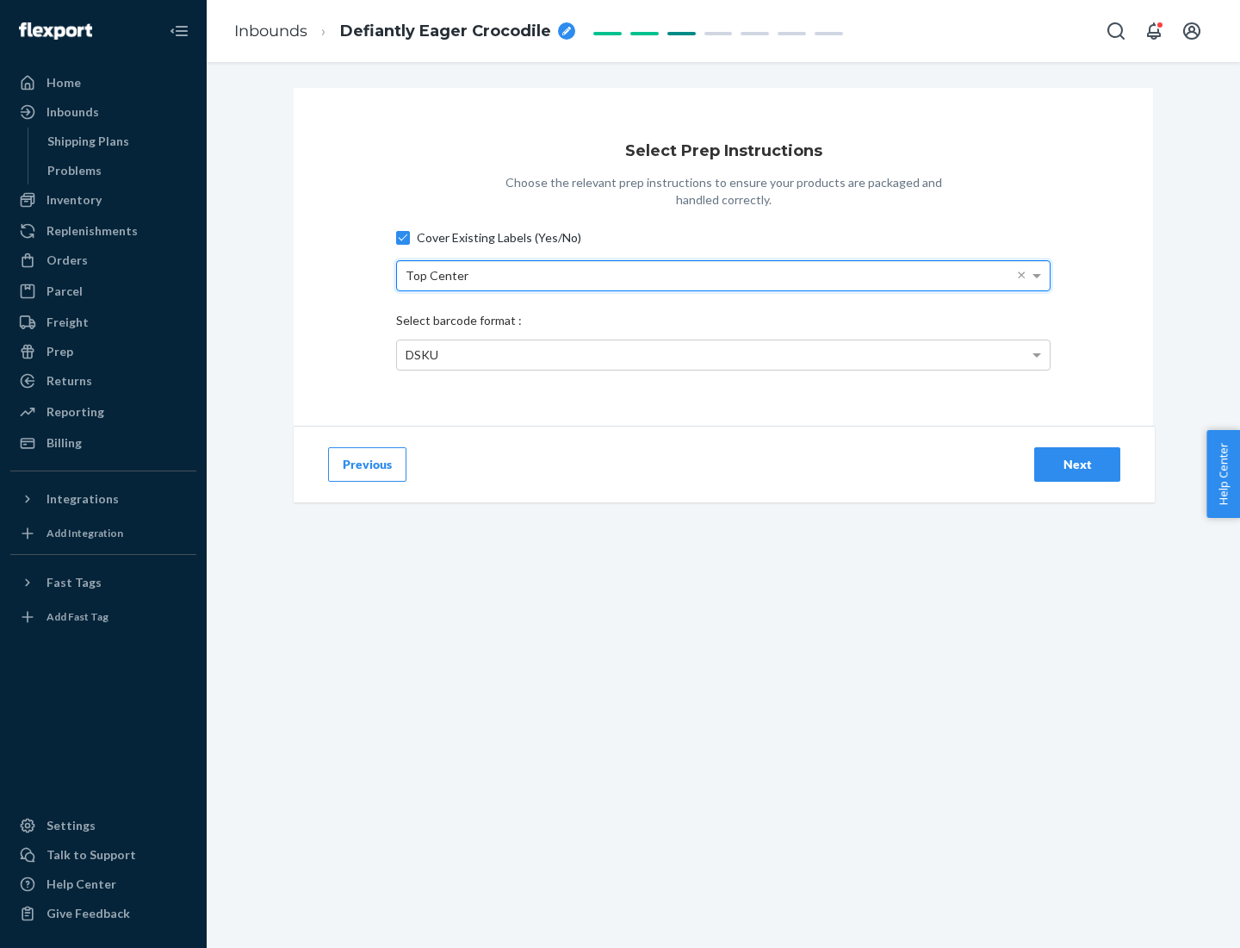
click at [724, 354] on div "DSKU" at bounding box center [723, 354] width 653 height 29
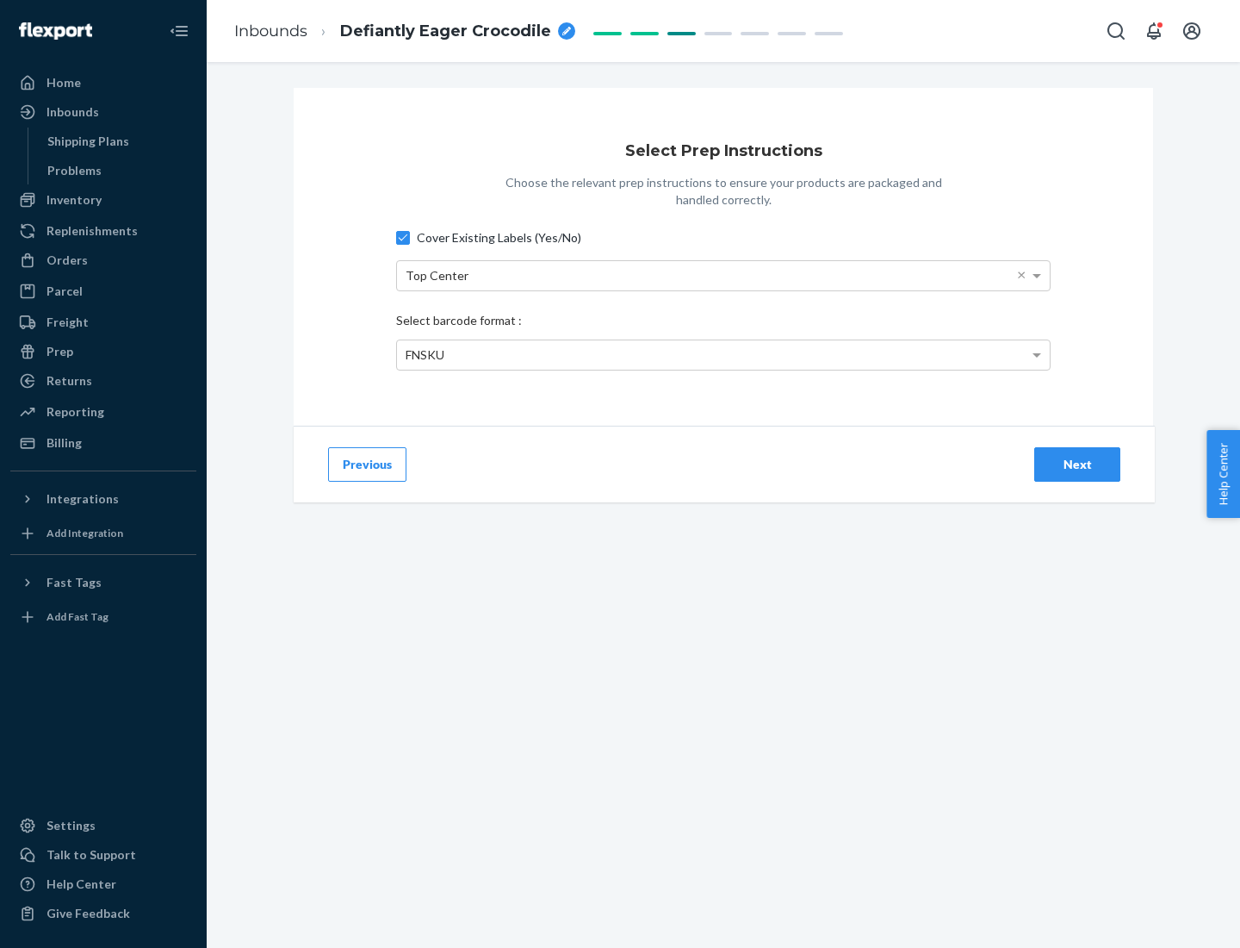
click at [1078, 463] on div "Next" at bounding box center [1077, 464] width 57 height 17
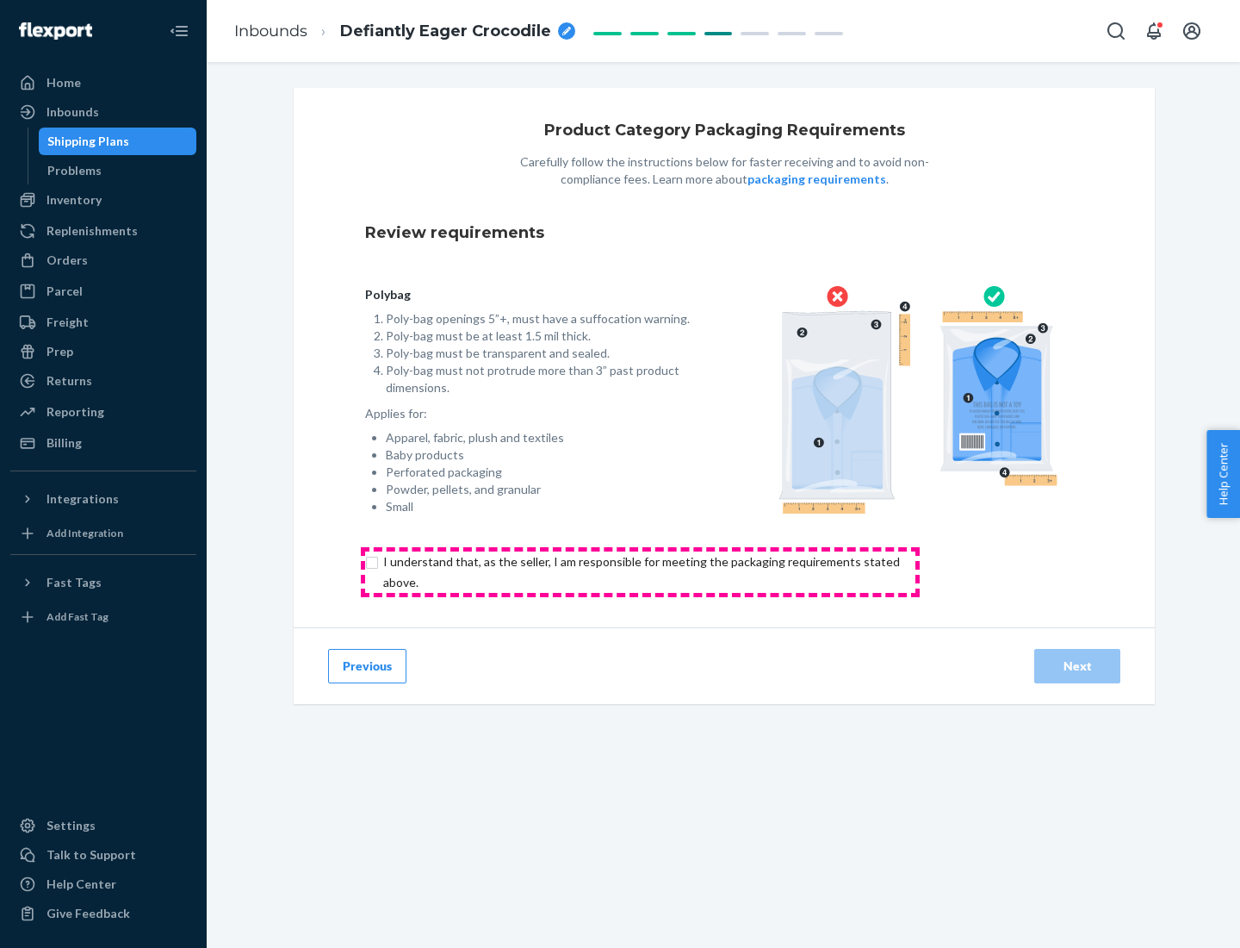
click at [640, 571] on input "checkbox" at bounding box center [651, 571] width 573 height 41
checkbox input "true"
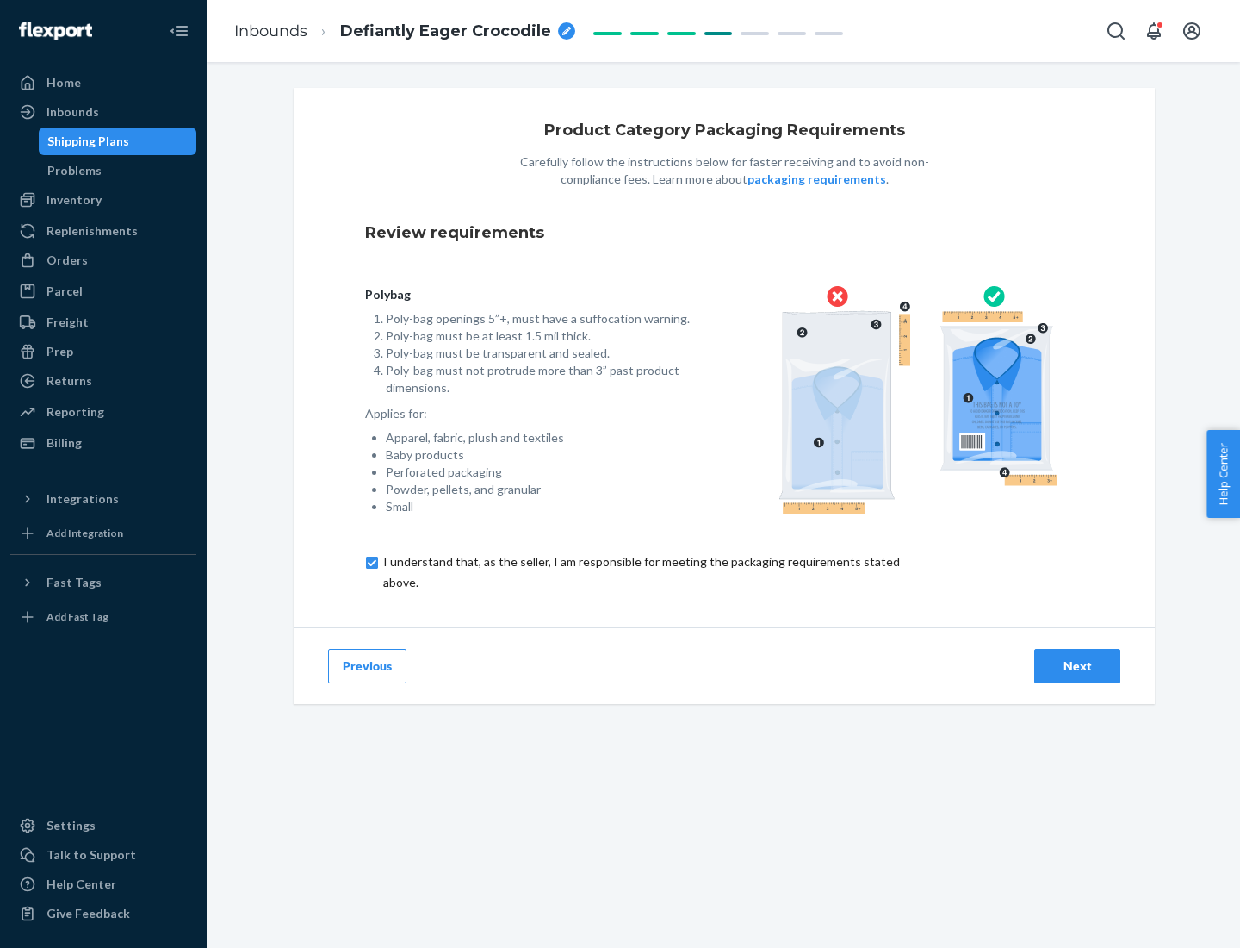
click at [1078, 665] on div "Next" at bounding box center [1077, 665] width 57 height 17
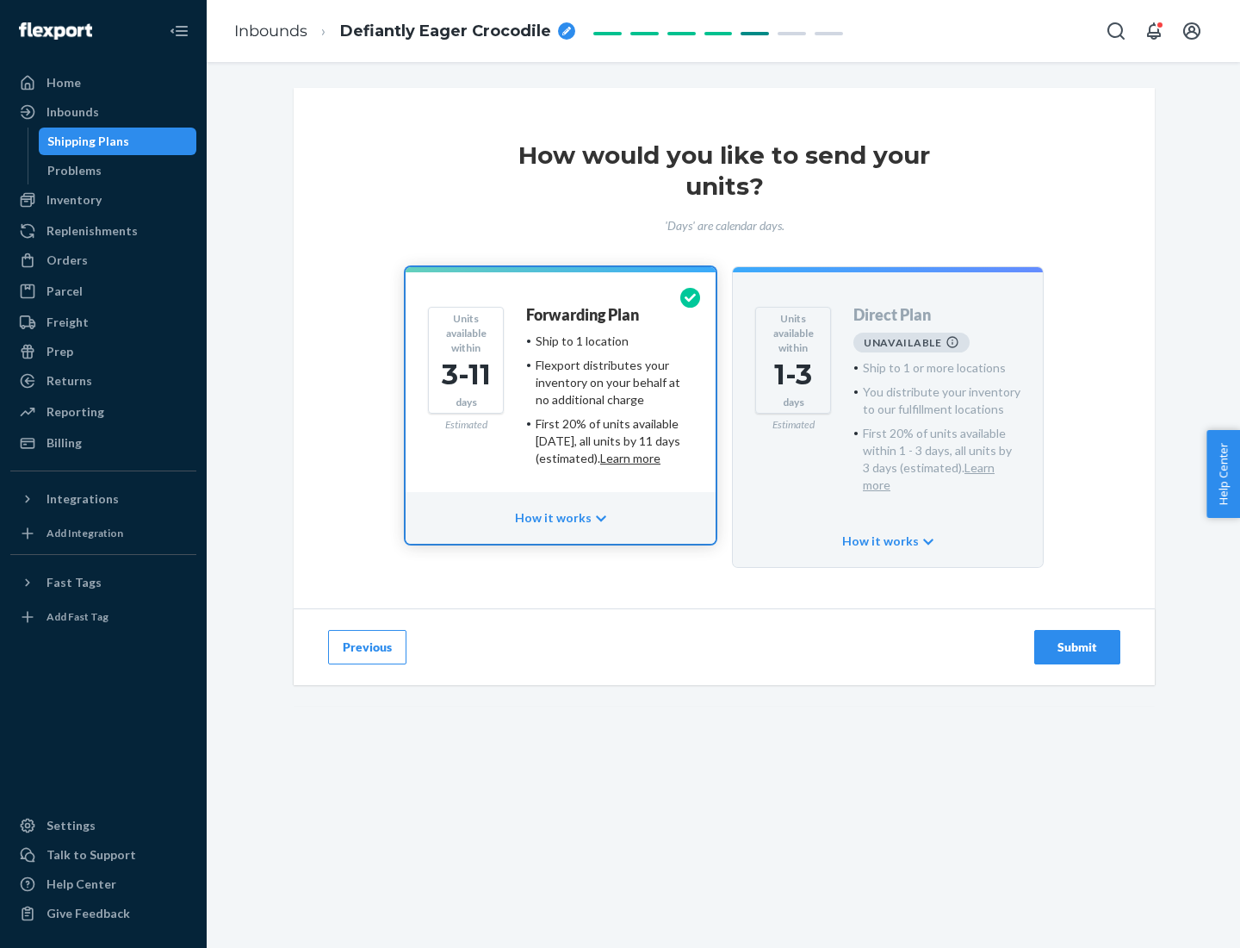
click at [584, 314] on h4 "Forwarding Plan" at bounding box center [582, 315] width 113 height 17
click at [1078, 638] on div "Submit" at bounding box center [1077, 646] width 57 height 17
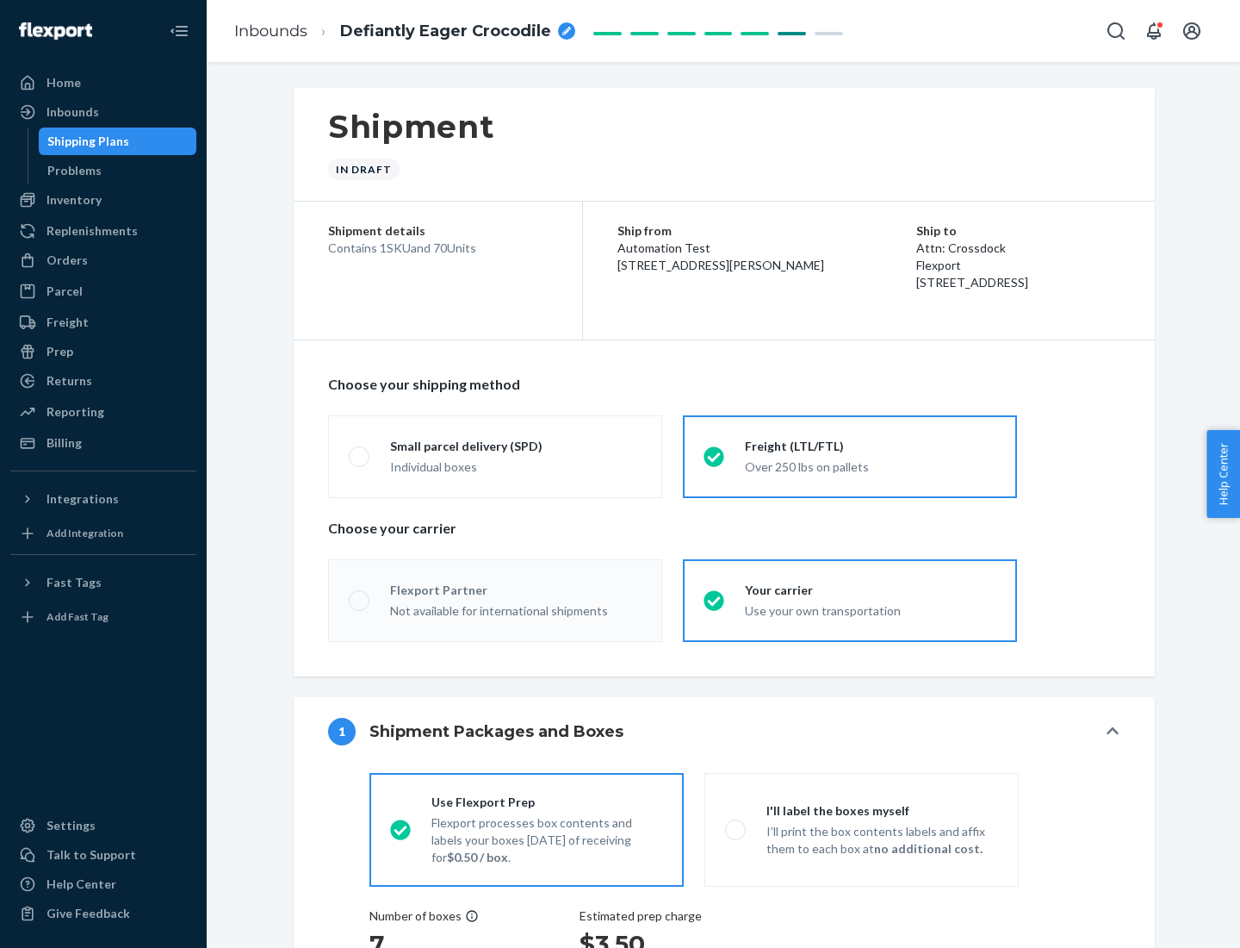
radio input "true"
radio input "false"
radio input "true"
radio input "false"
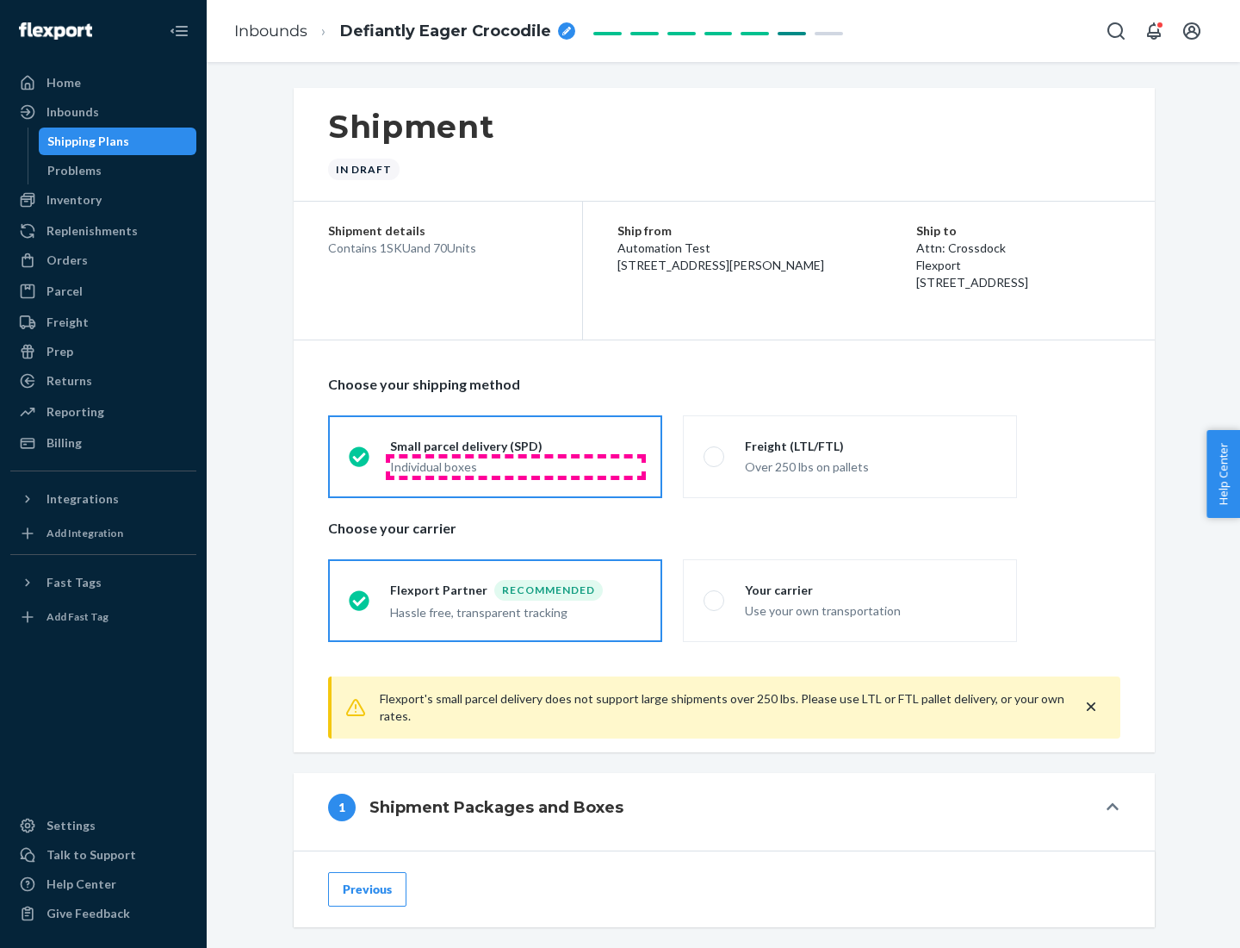
click at [516, 466] on div "Individual boxes" at bounding box center [516, 466] width 252 height 17
click at [360, 462] on input "Small parcel delivery (SPD) Individual boxes" at bounding box center [354, 456] width 11 height 11
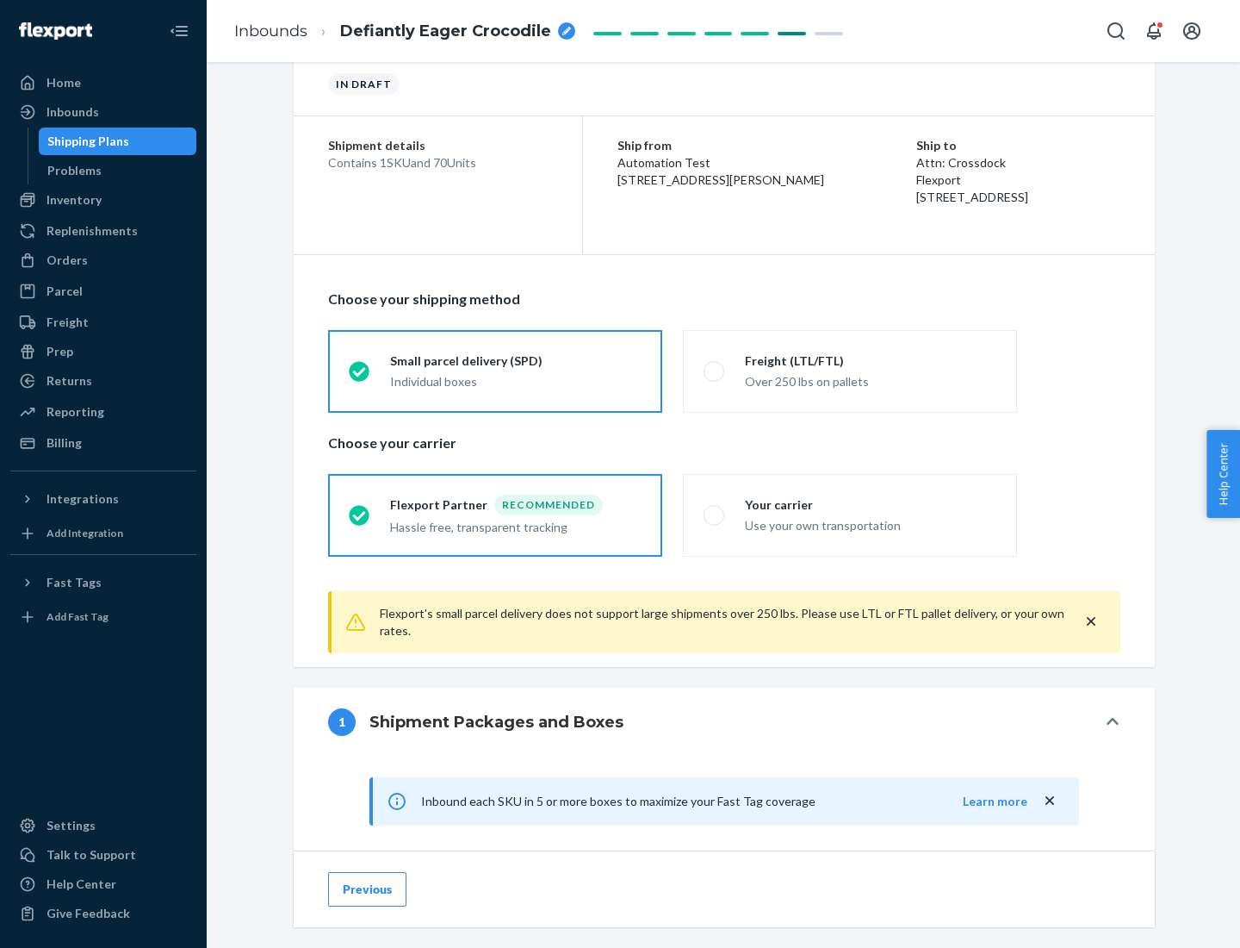
click at [516, 504] on div "Recommended" at bounding box center [548, 504] width 109 height 21
click at [360, 509] on input "Flexport Partner Recommended Hassle free, transparent tracking" at bounding box center [354, 514] width 11 height 11
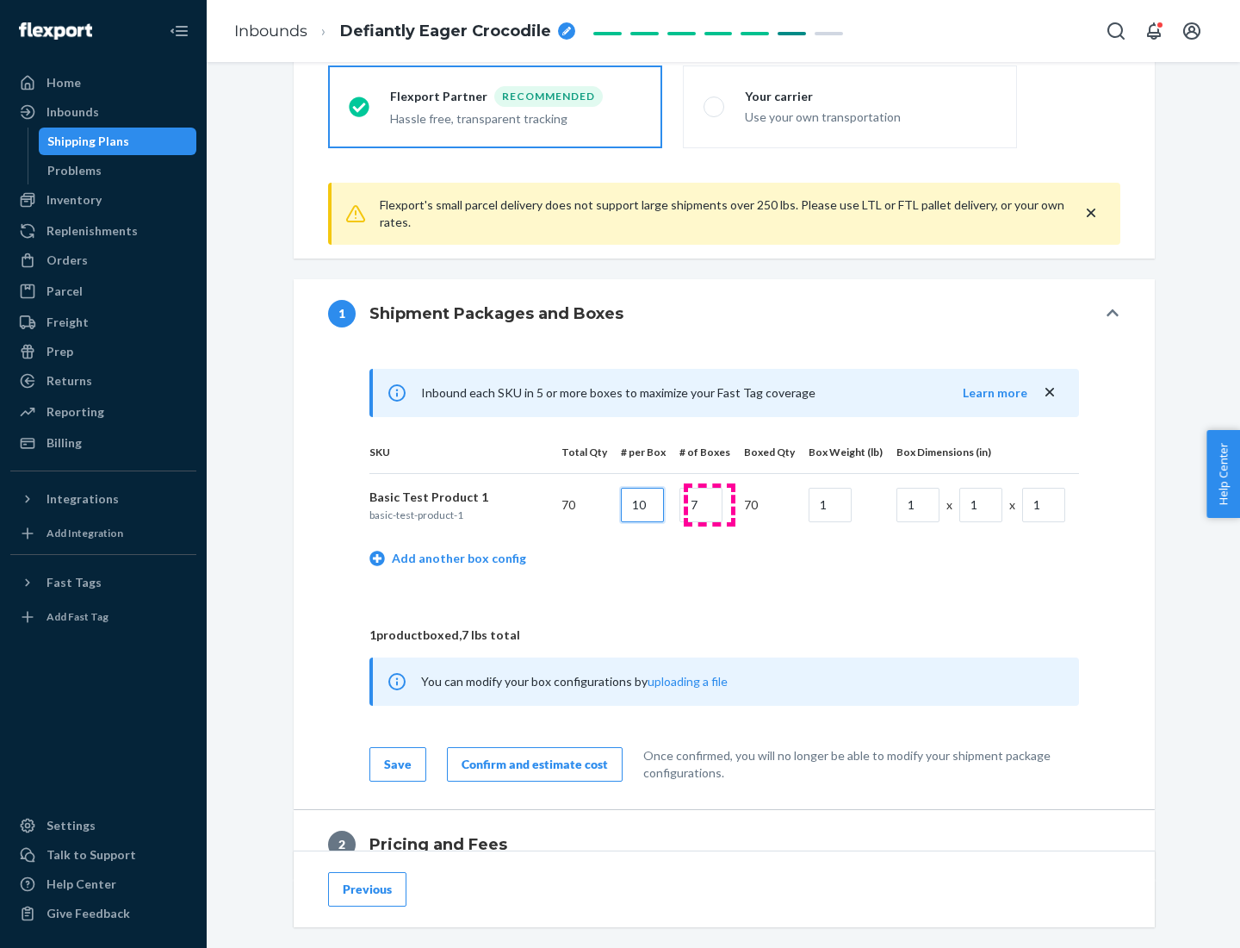
type input "10"
type input "7"
type input "1"
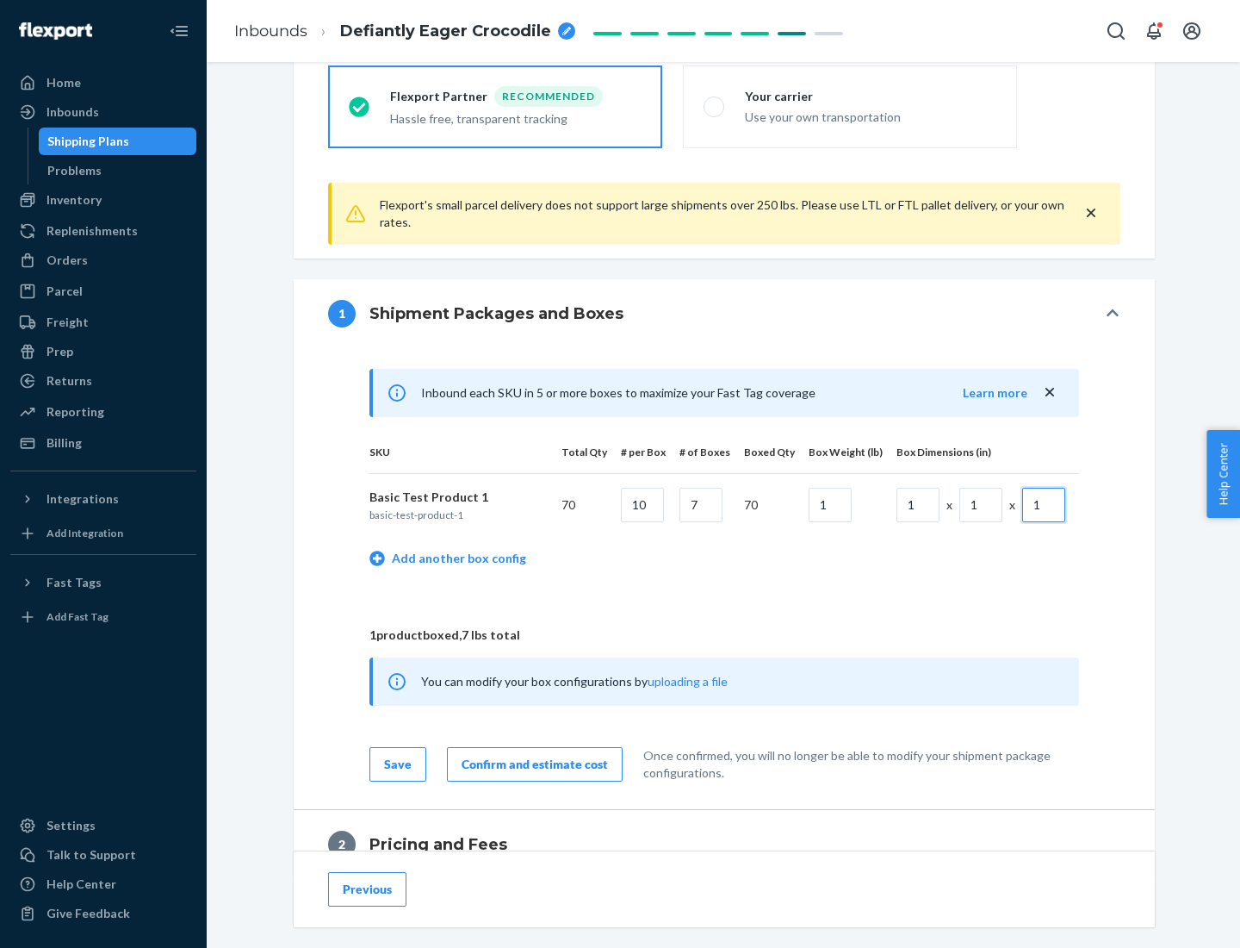
scroll to position [753, 0]
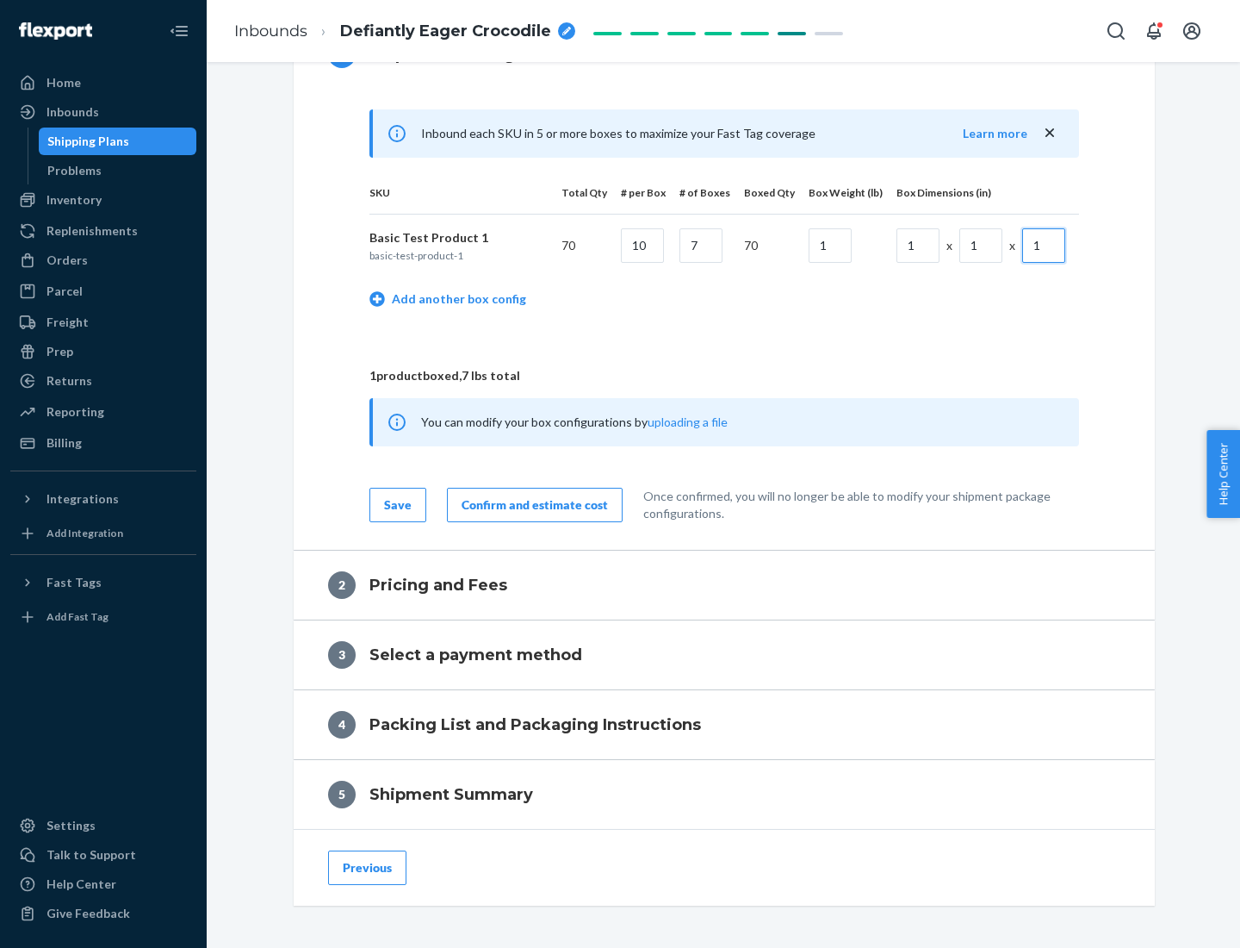
type input "1"
click at [531, 504] on div "Confirm and estimate cost" at bounding box center [535, 504] width 146 height 17
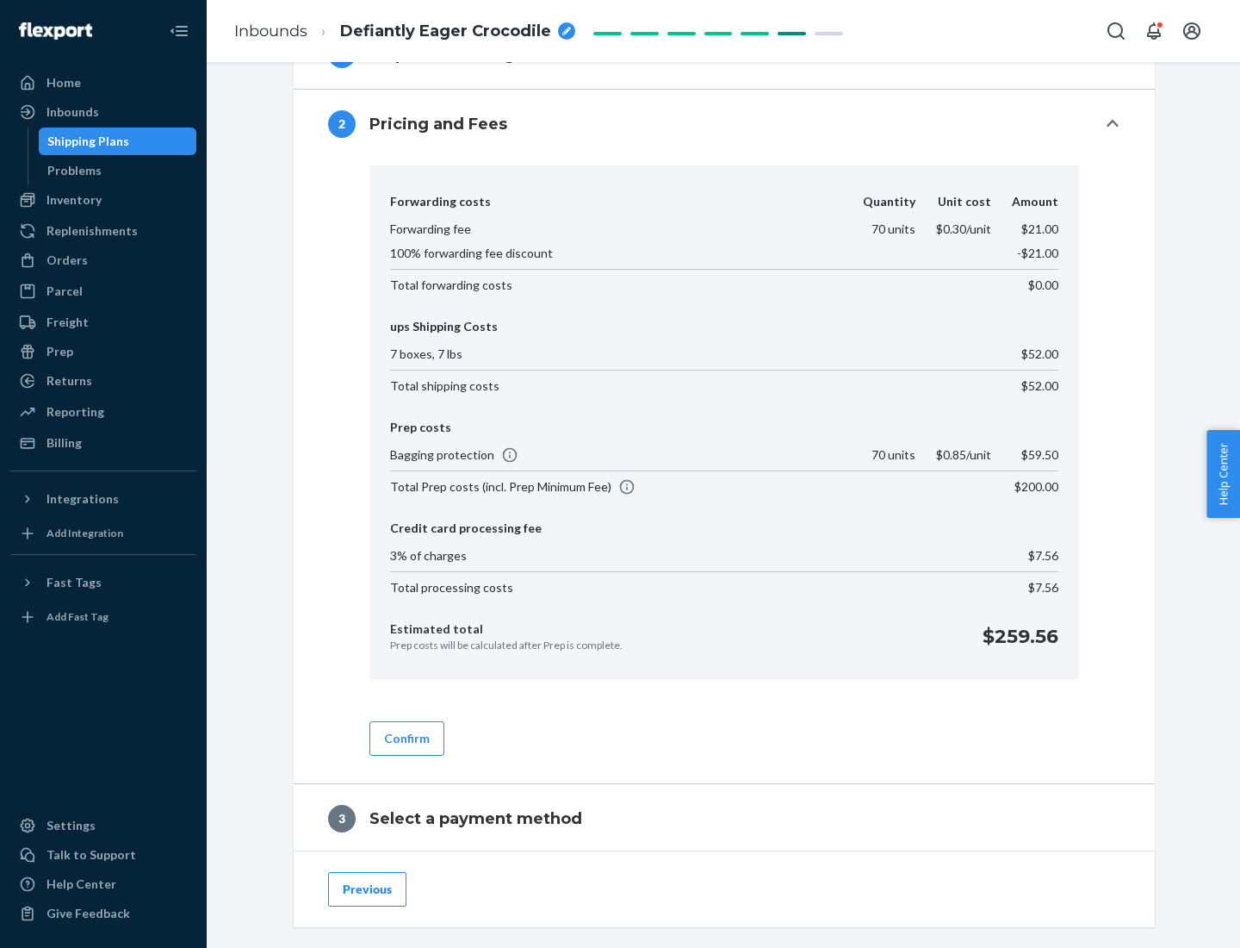
scroll to position [986, 0]
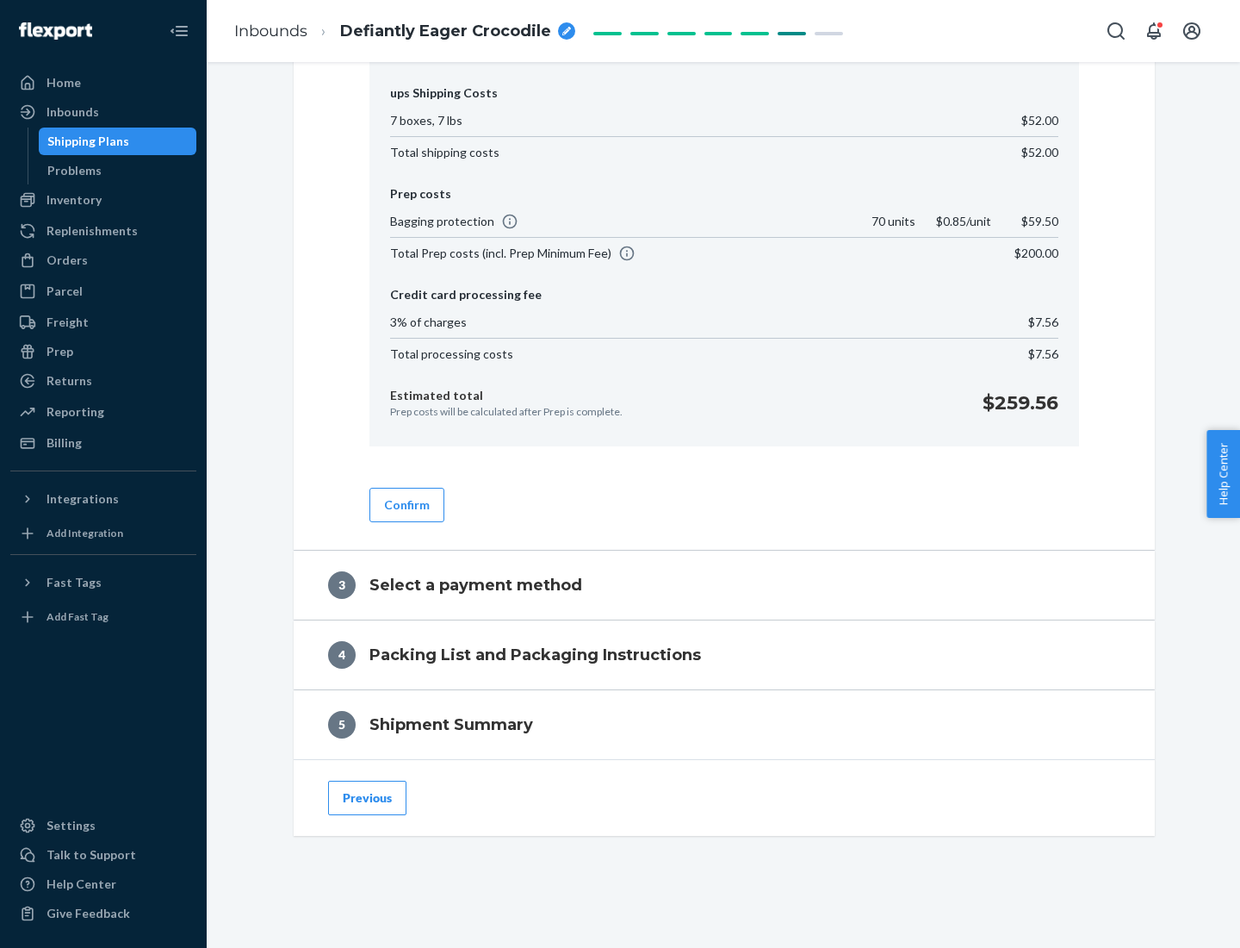
click at [406, 504] on button "Confirm" at bounding box center [407, 505] width 75 height 34
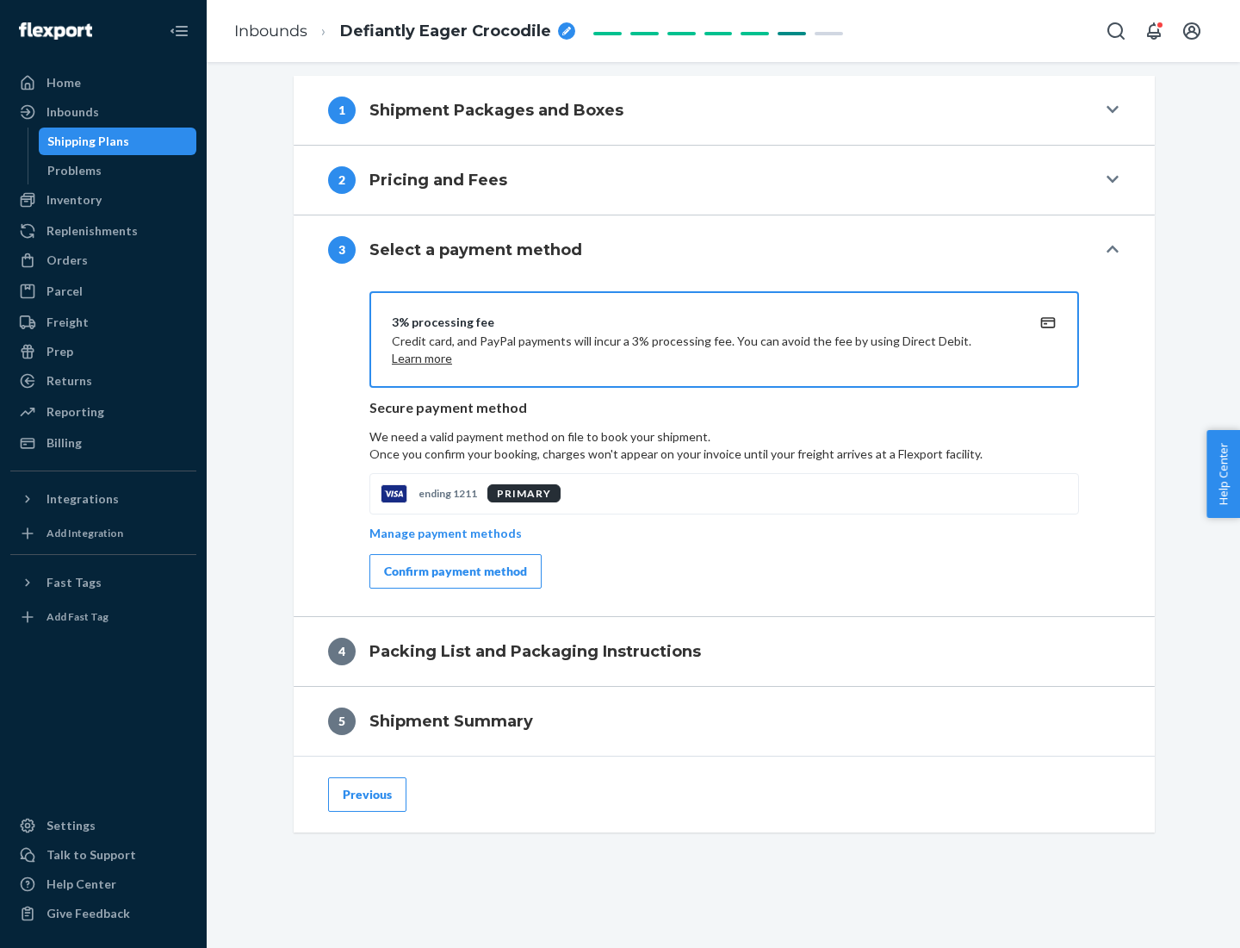
scroll to position [697, 0]
click at [454, 571] on div "Confirm payment method" at bounding box center [455, 571] width 143 height 17
